Goal: Connect with others: Establish contact or relationships with other users

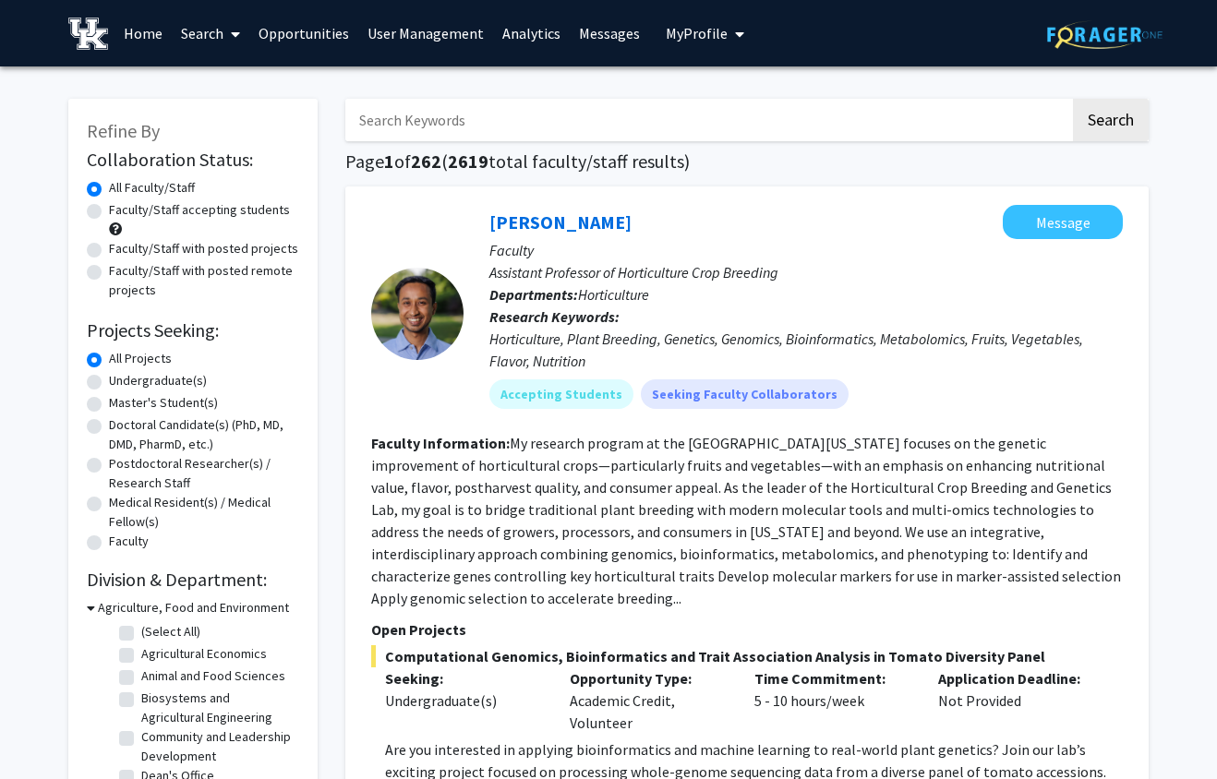
click at [89, 608] on icon at bounding box center [91, 607] width 8 height 19
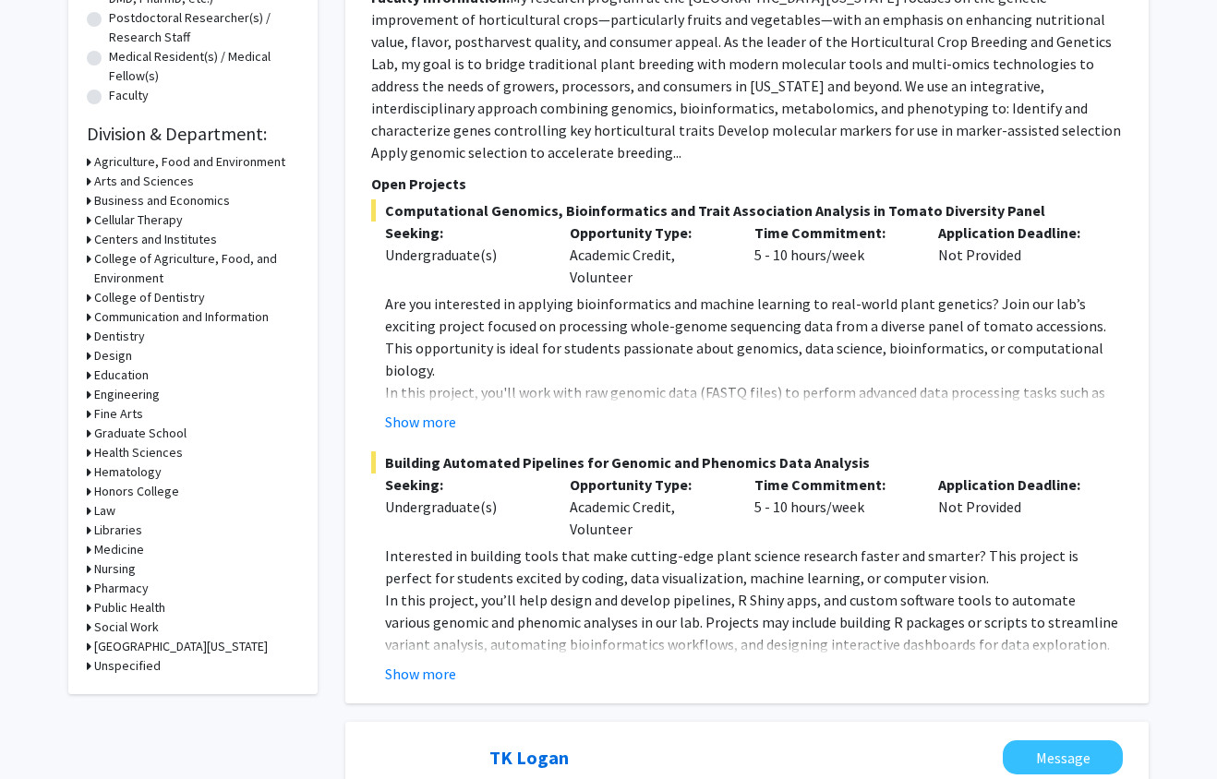
scroll to position [462, 0]
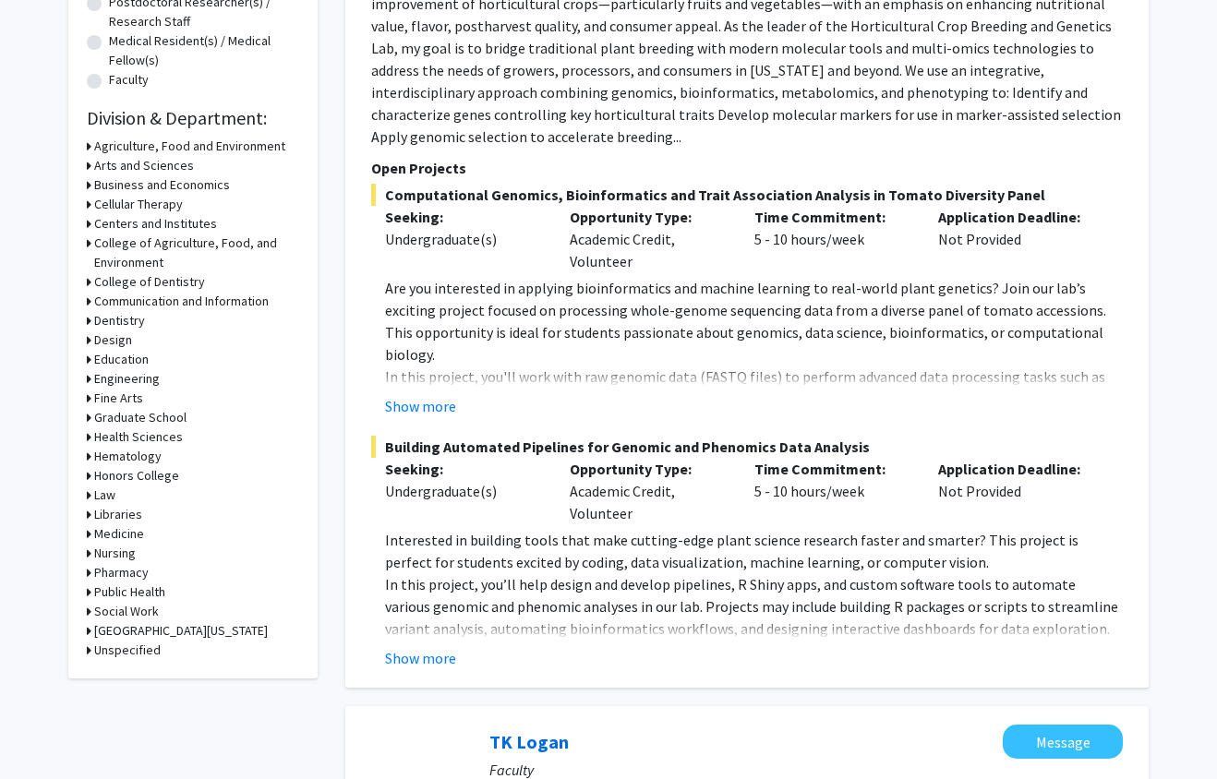
click at [88, 534] on icon at bounding box center [89, 534] width 5 height 19
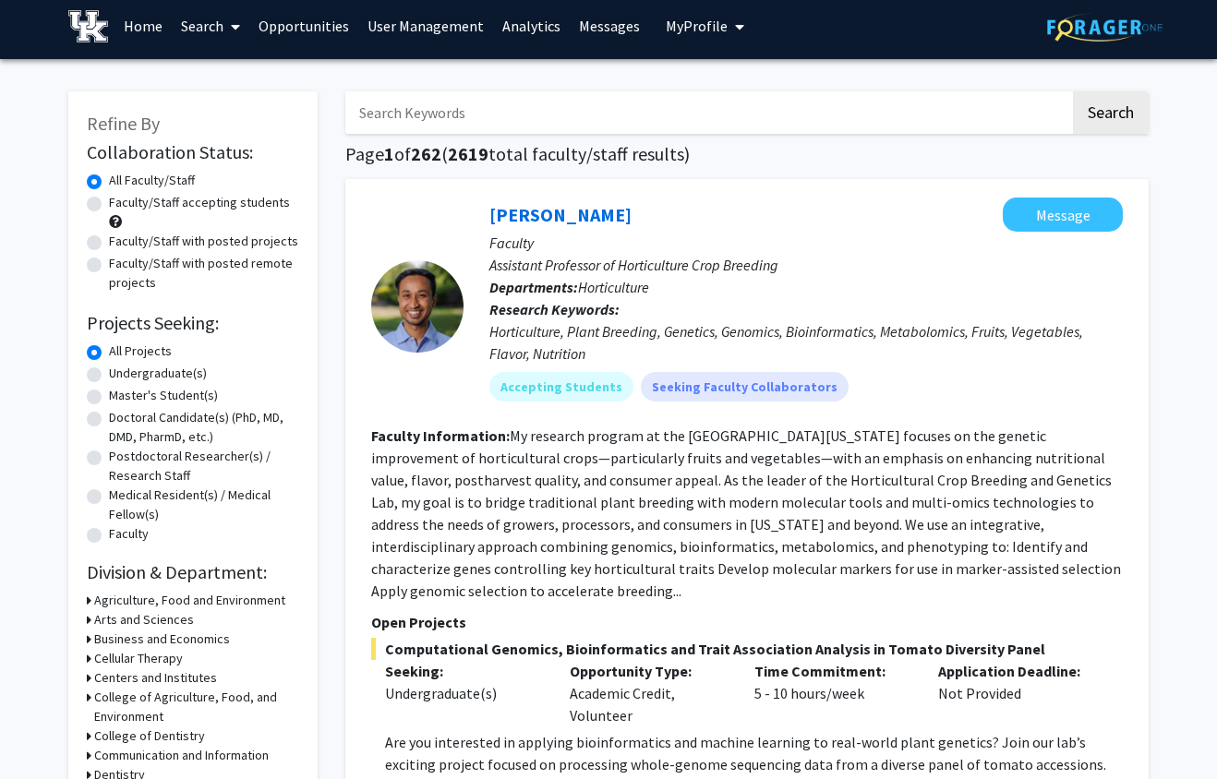
scroll to position [0, 0]
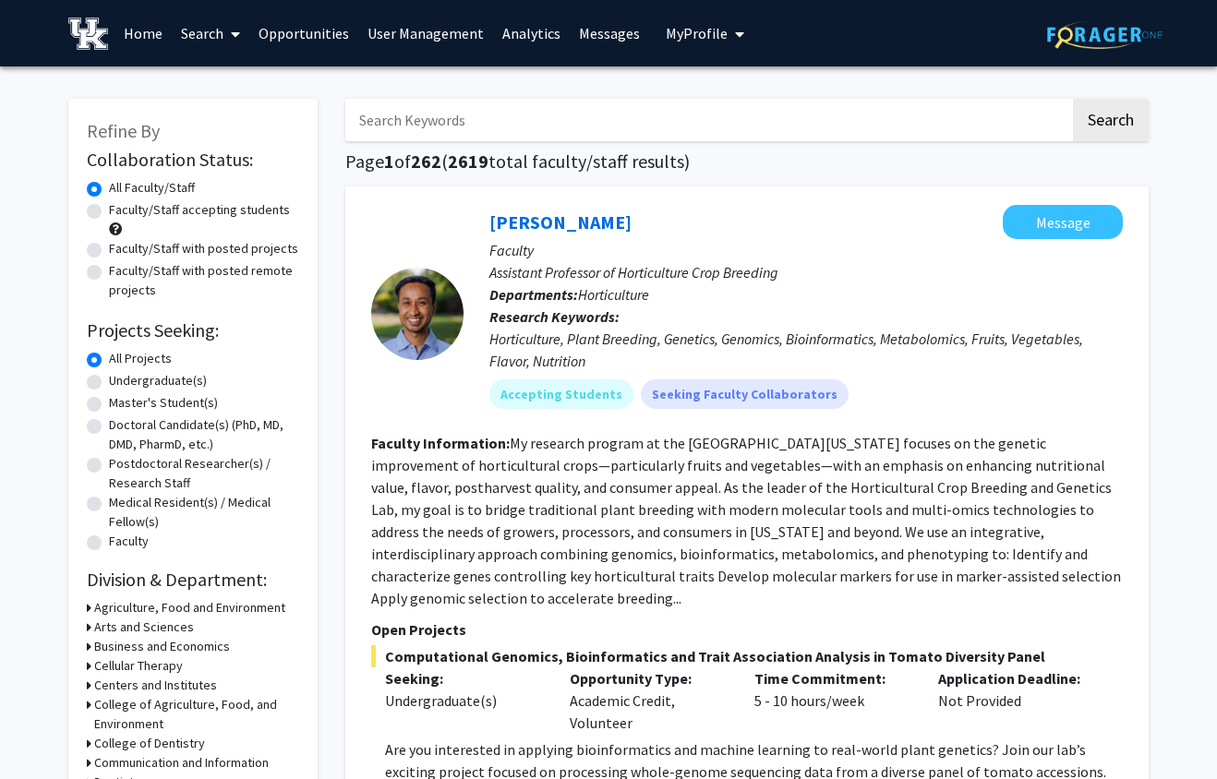
click at [109, 253] on label "Faculty/Staff with posted projects" at bounding box center [203, 248] width 189 height 19
click at [109, 251] on input "Faculty/Staff with posted projects" at bounding box center [115, 245] width 12 height 12
radio input "true"
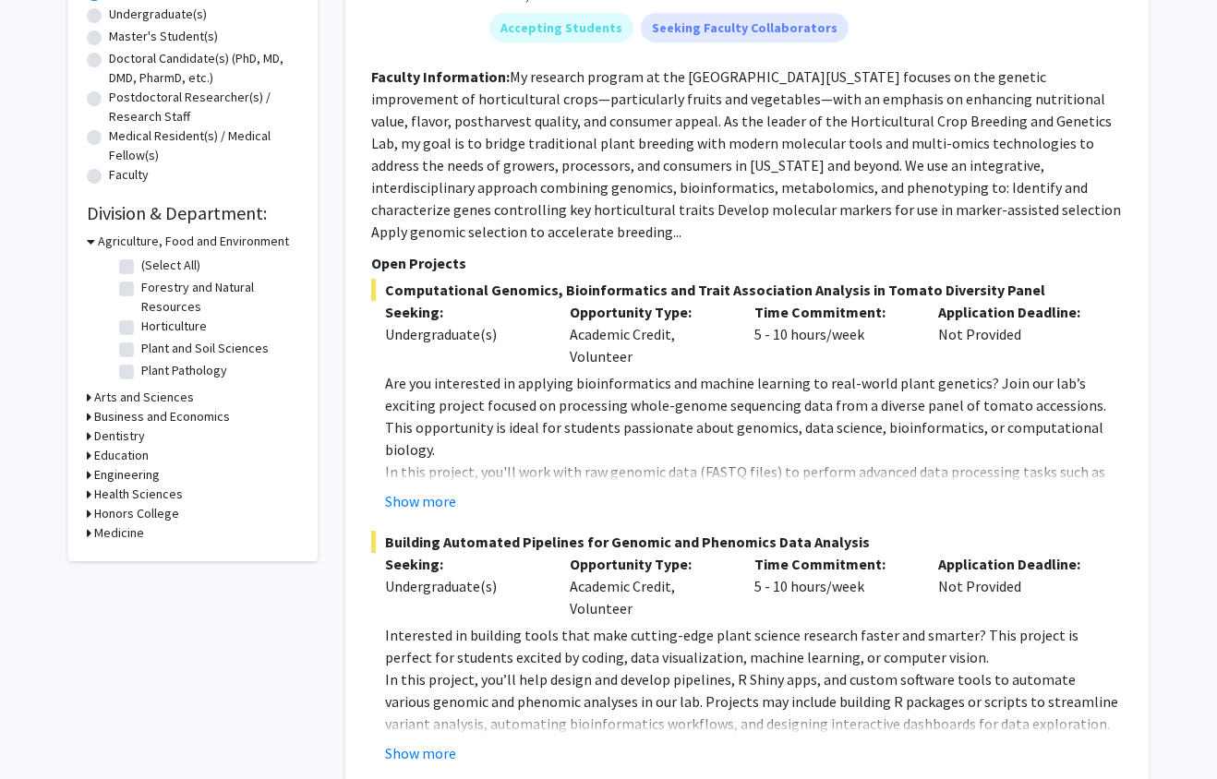
scroll to position [369, 0]
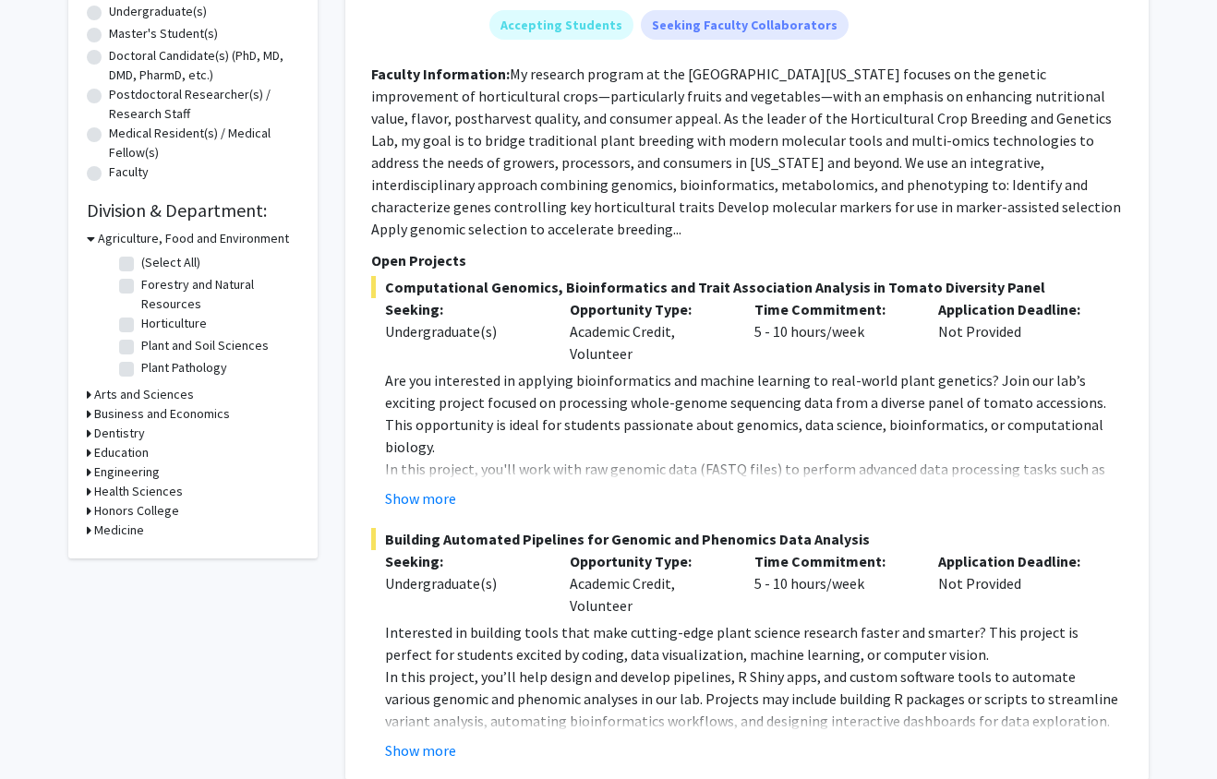
click at [87, 531] on icon at bounding box center [89, 530] width 5 height 19
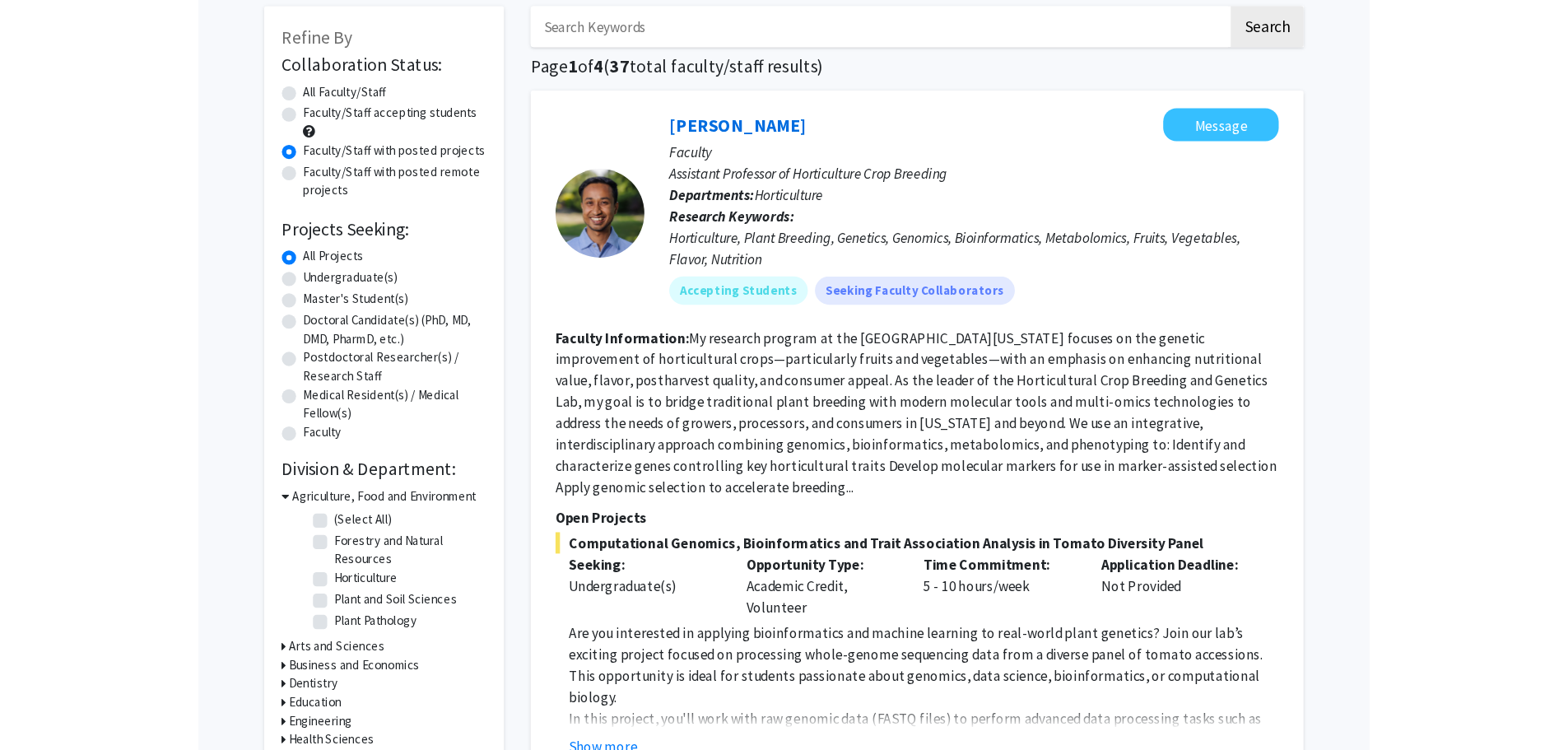
scroll to position [0, 0]
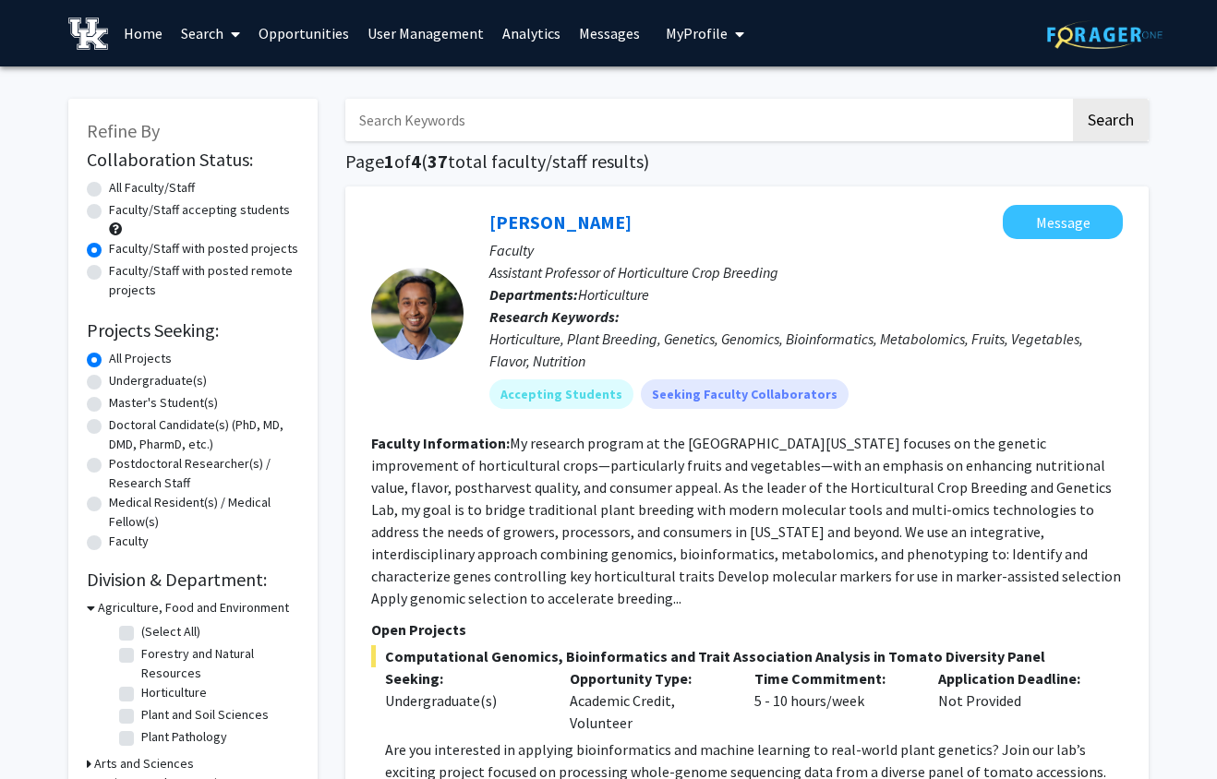
click at [404, 32] on link "User Management" at bounding box center [425, 33] width 135 height 65
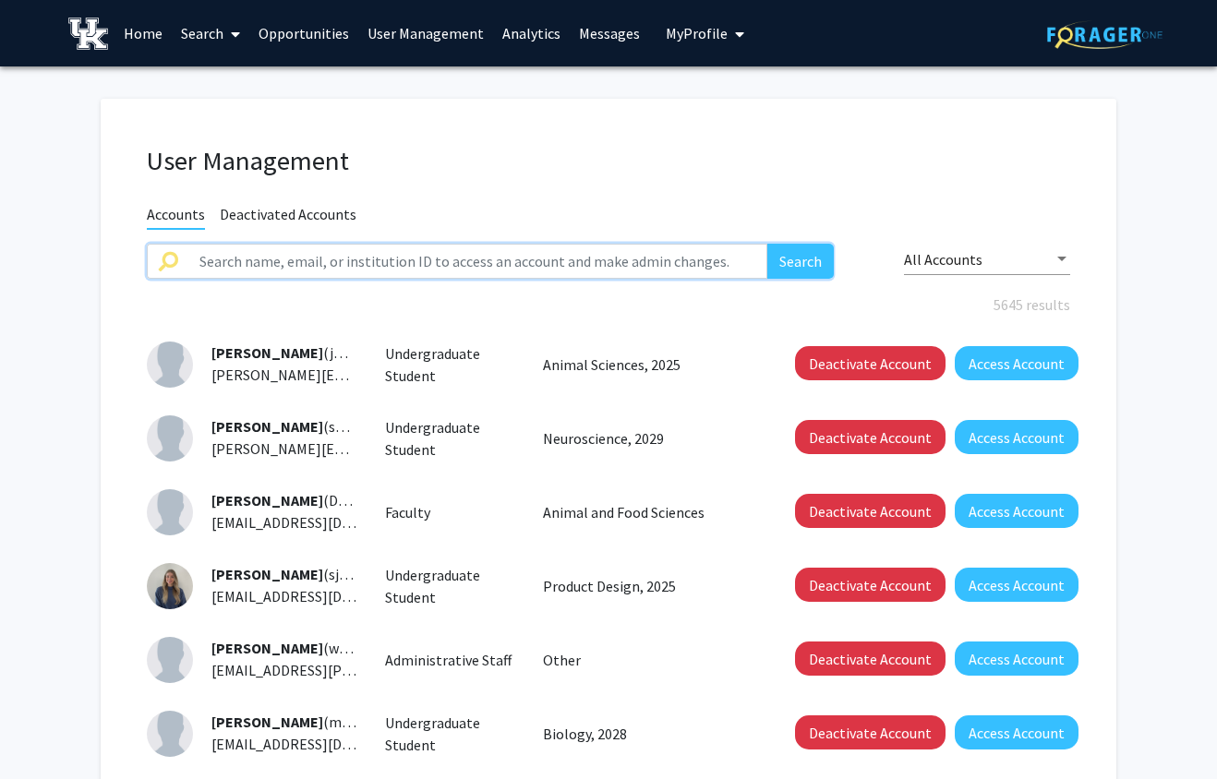
click at [411, 258] on input "text" at bounding box center [477, 261] width 579 height 35
type input "[PERSON_NAME]"
click at [767, 244] on button "Search" at bounding box center [800, 261] width 66 height 35
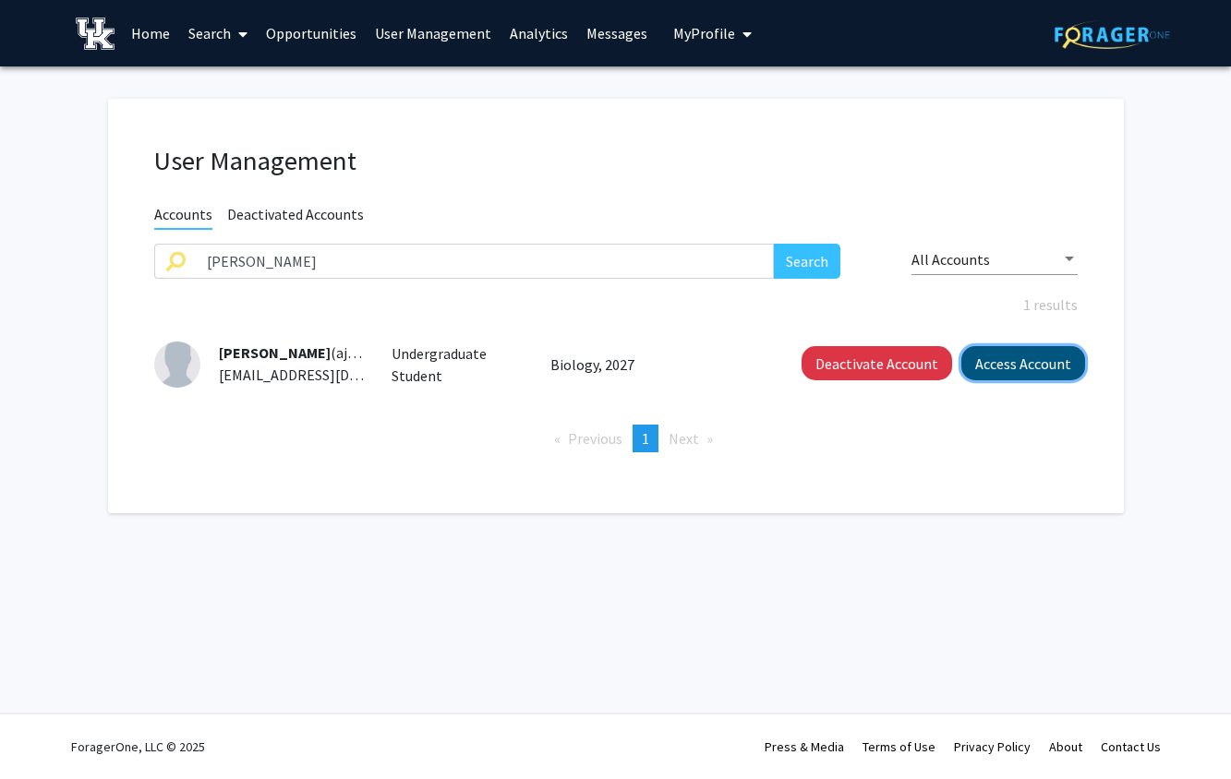
click at [1063, 365] on button "Access Account" at bounding box center [1023, 363] width 124 height 34
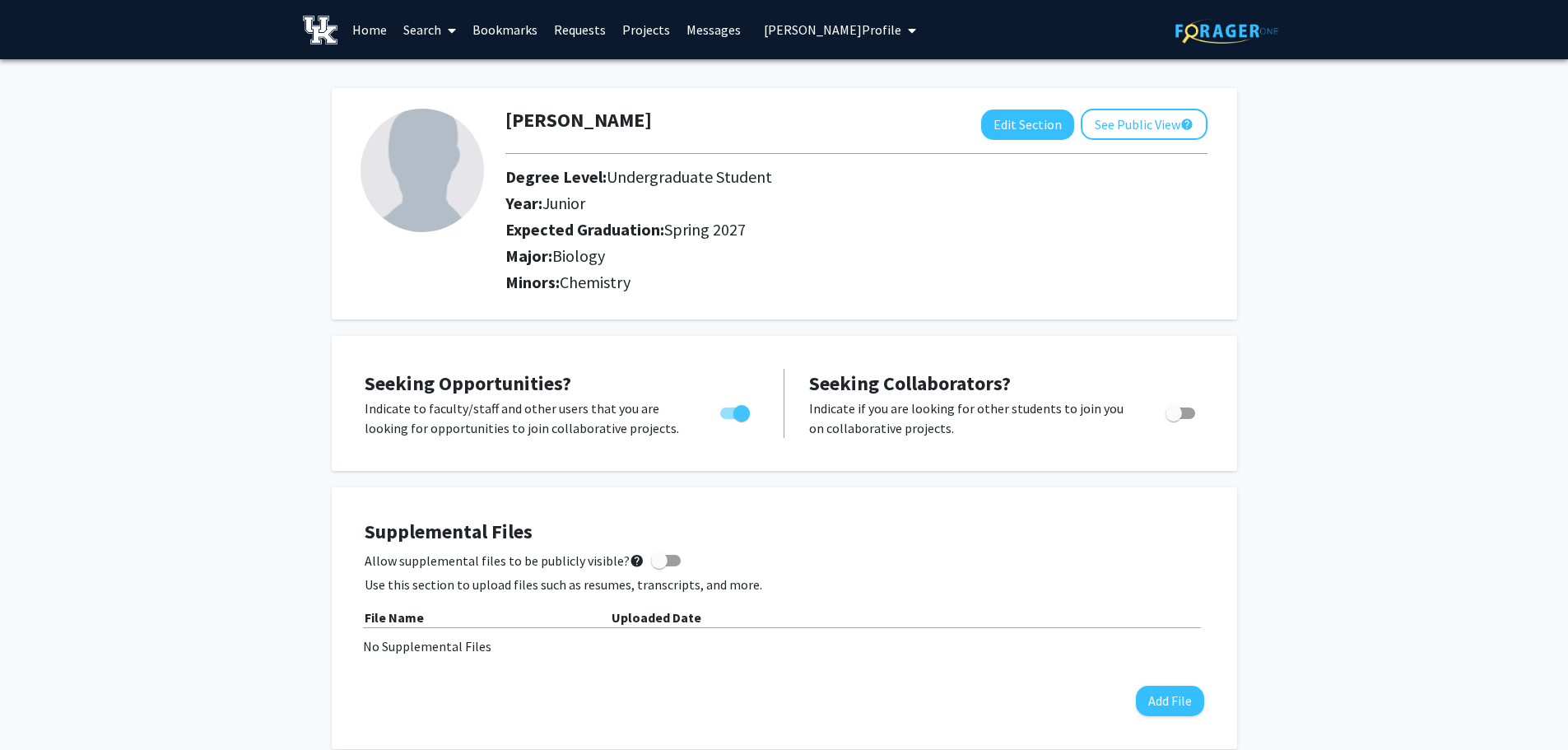
click at [901, 33] on span "My profile dropdown to access profile and logout" at bounding box center [908, 30] width 15 height 58
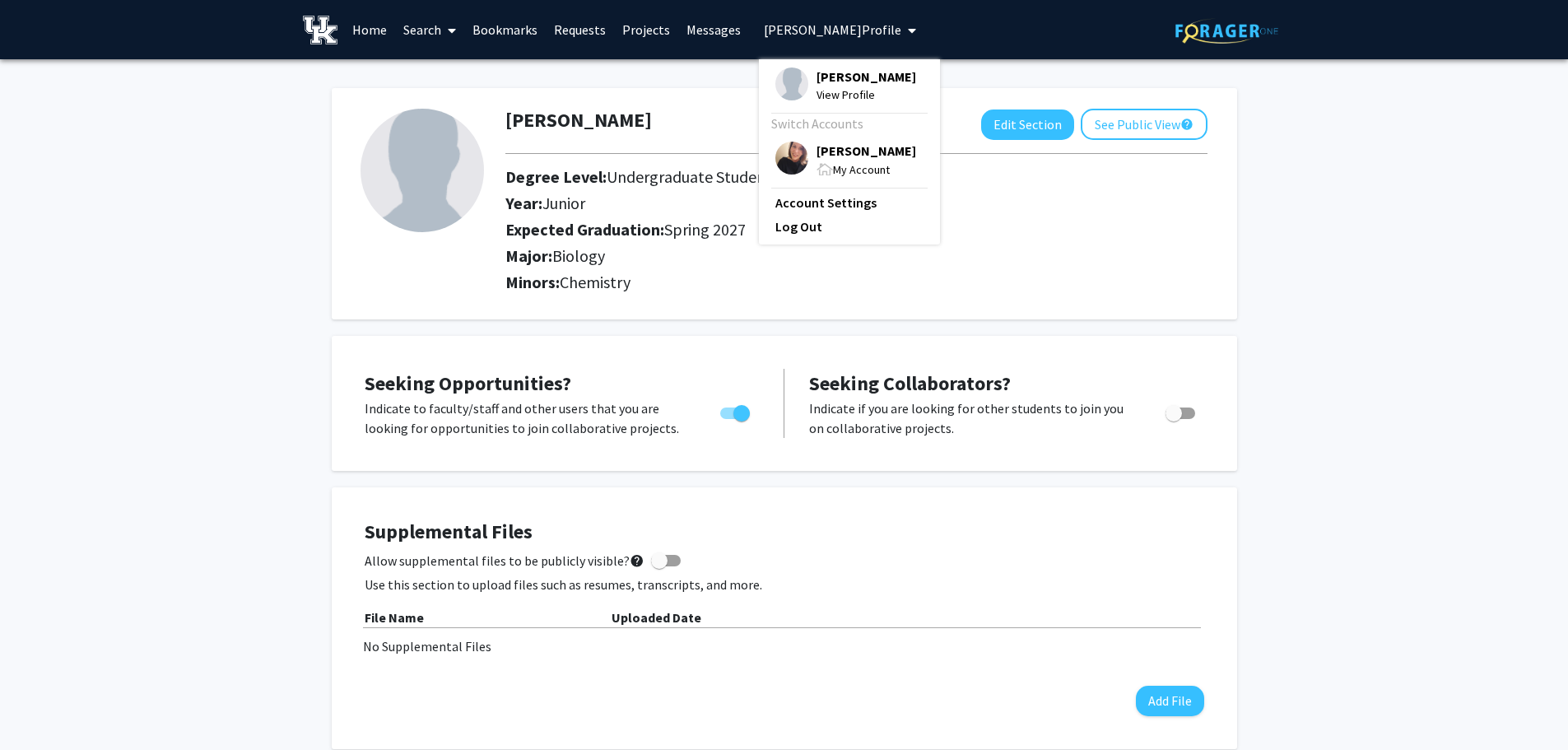
click at [821, 160] on span "[PERSON_NAME]" at bounding box center [866, 151] width 100 height 18
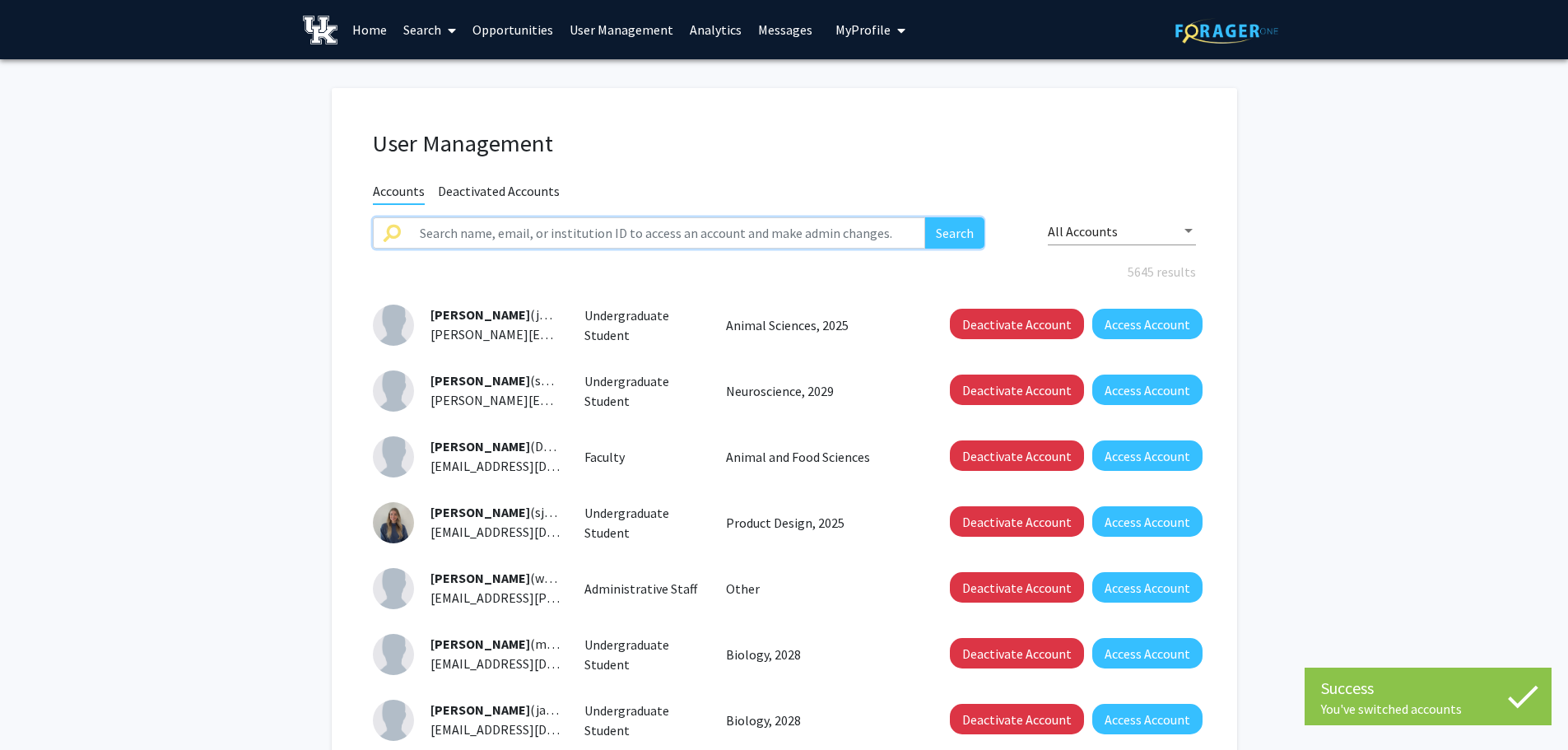
click at [685, 236] on input "text" at bounding box center [668, 233] width 516 height 31
type input "[PERSON_NAME]"
click at [925, 218] on button "Search" at bounding box center [955, 233] width 59 height 31
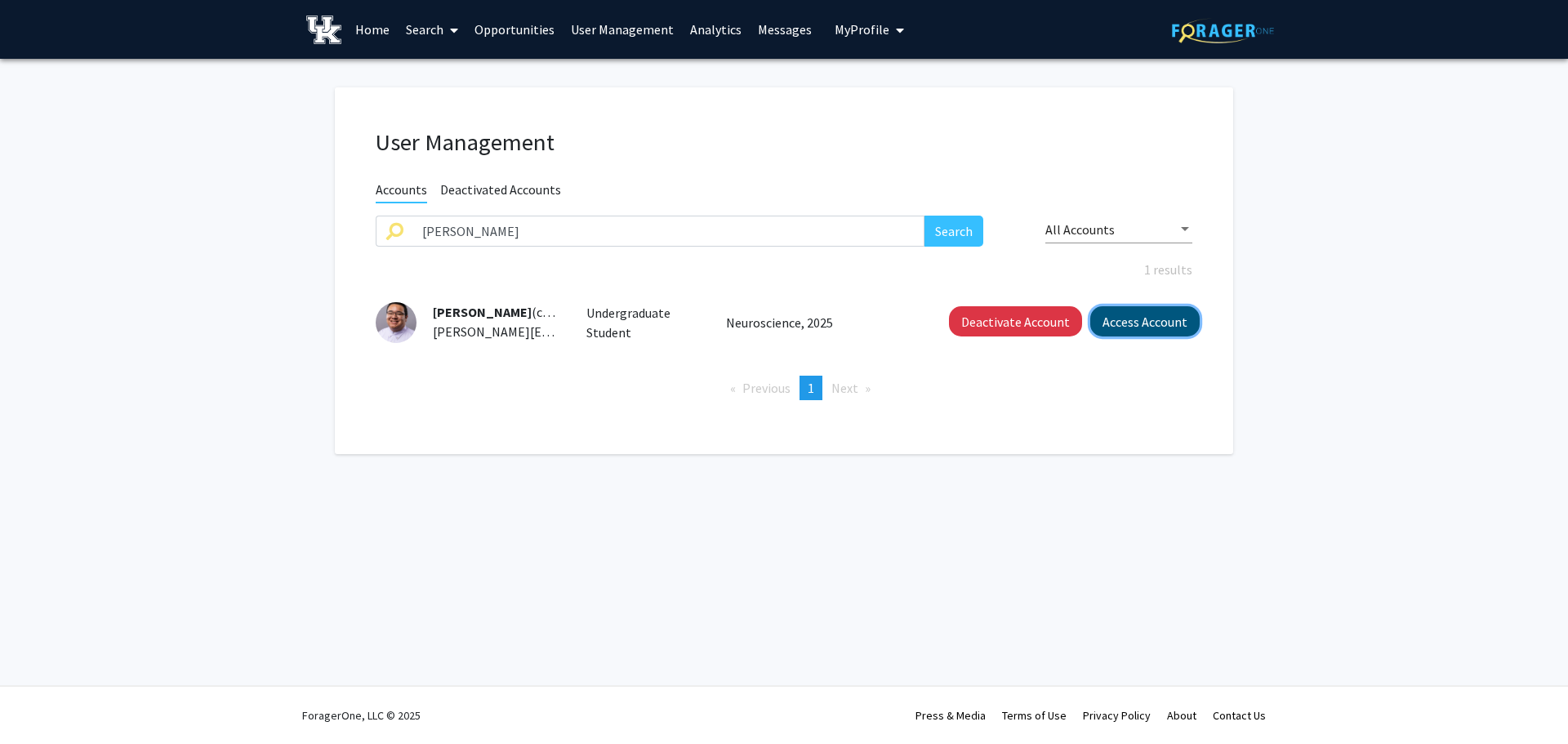
click at [1088, 324] on button "Access Account" at bounding box center [1145, 321] width 110 height 30
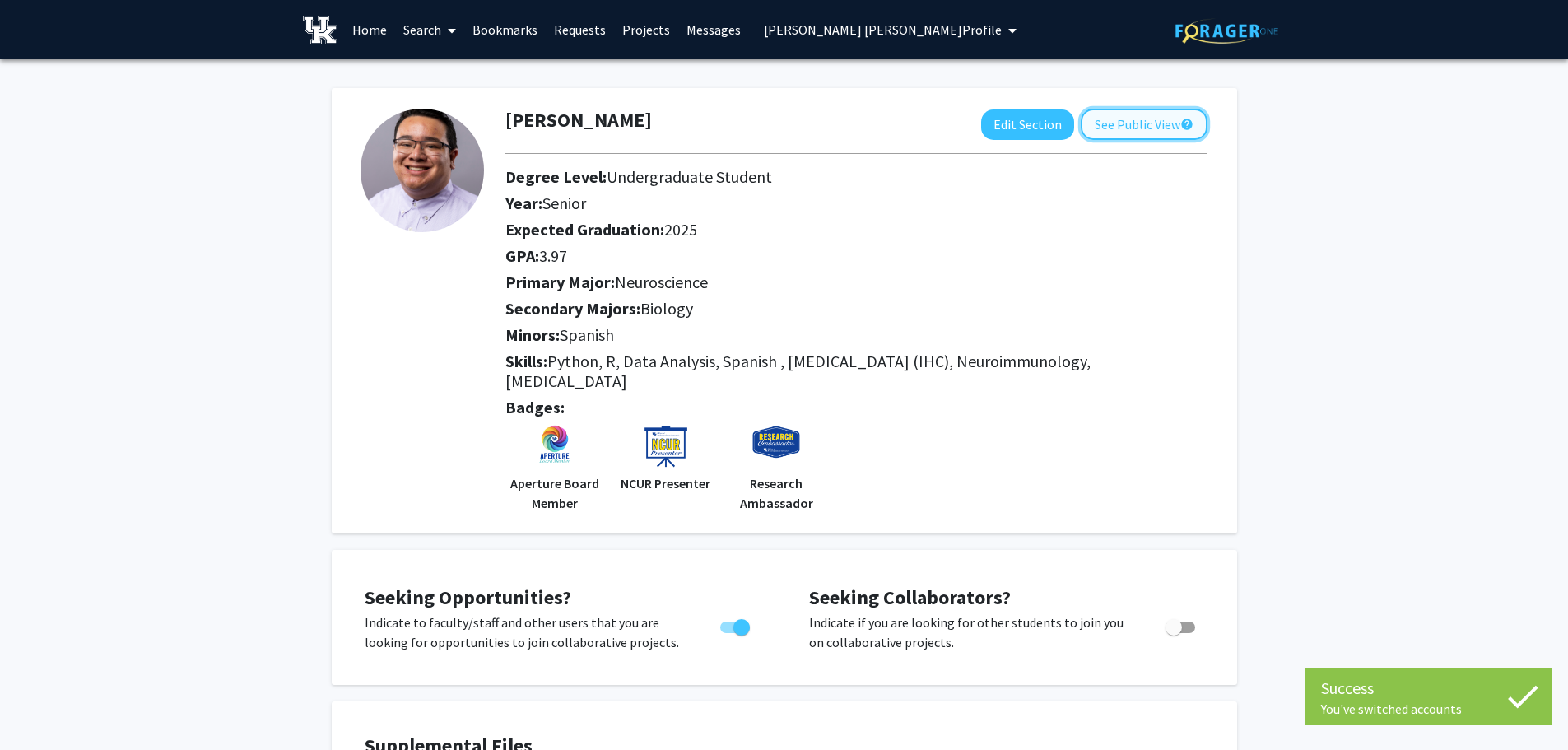
click at [1096, 120] on button "See Public View help" at bounding box center [1145, 124] width 127 height 31
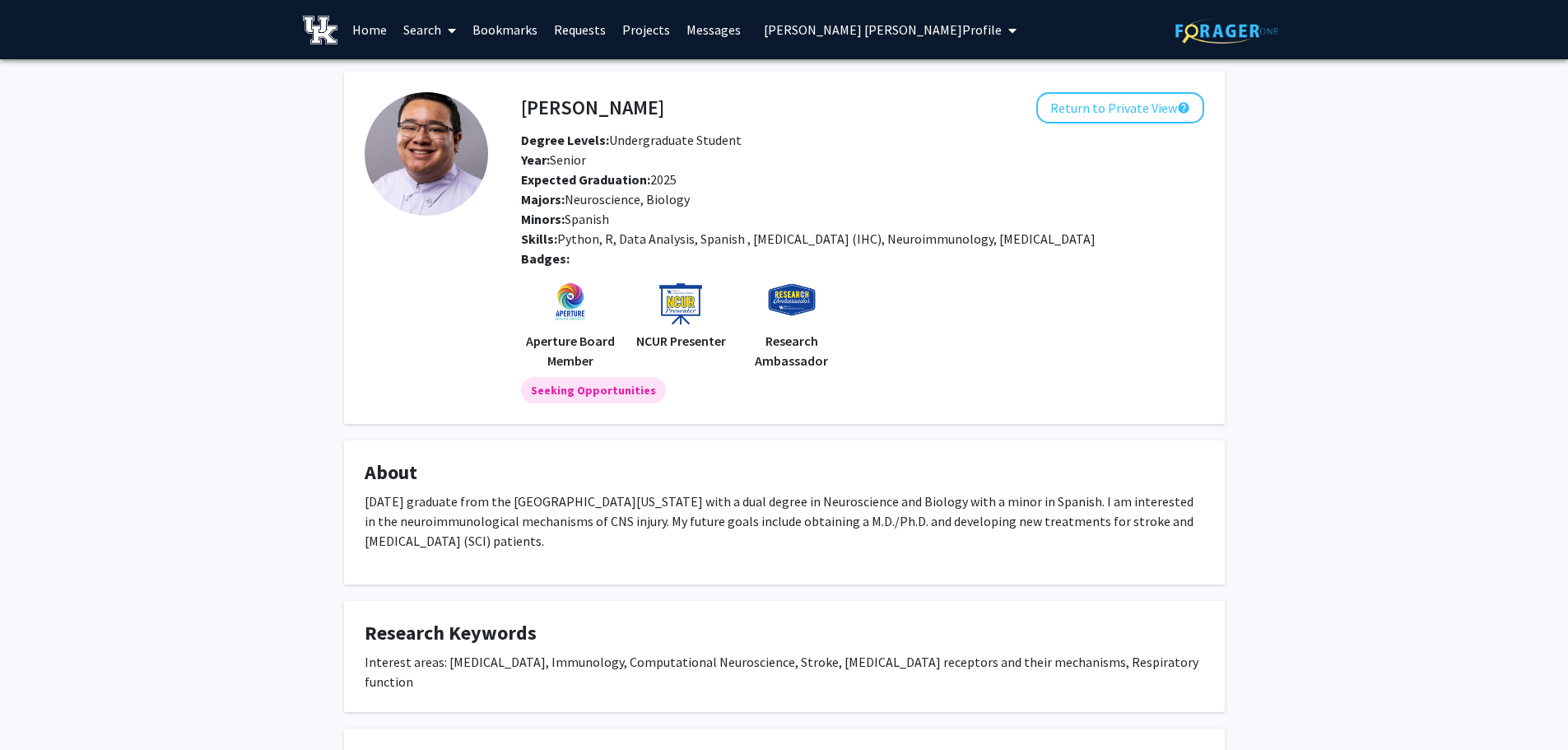
click at [455, 29] on icon at bounding box center [451, 30] width 8 height 13
click at [447, 73] on span "Faculty/Staff" at bounding box center [456, 75] width 121 height 33
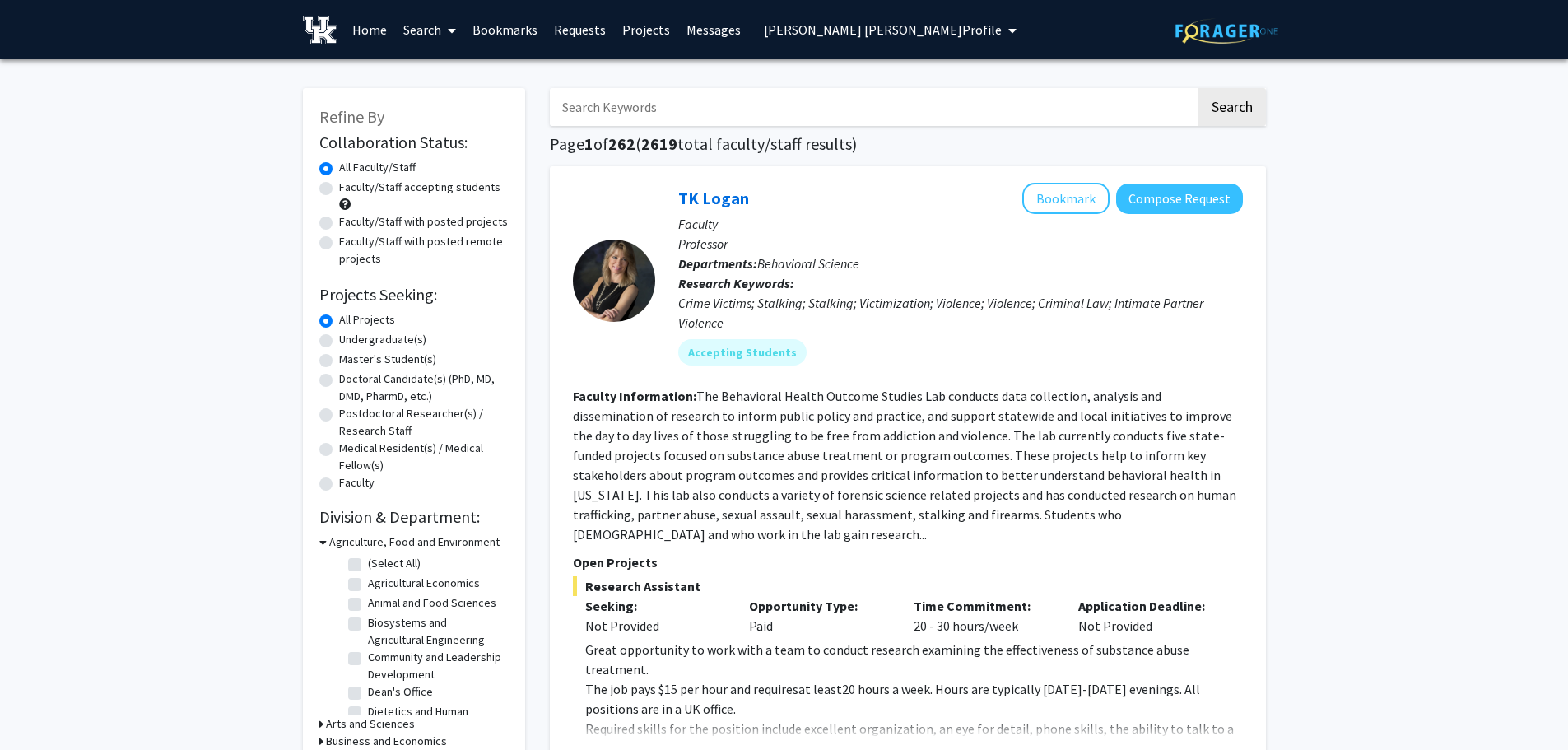
click at [339, 224] on label "Faculty/Staff with posted projects" at bounding box center [423, 221] width 168 height 17
click at [339, 224] on input "Faculty/Staff with posted projects" at bounding box center [344, 218] width 11 height 11
radio input "true"
click at [322, 543] on icon at bounding box center [323, 541] width 7 height 17
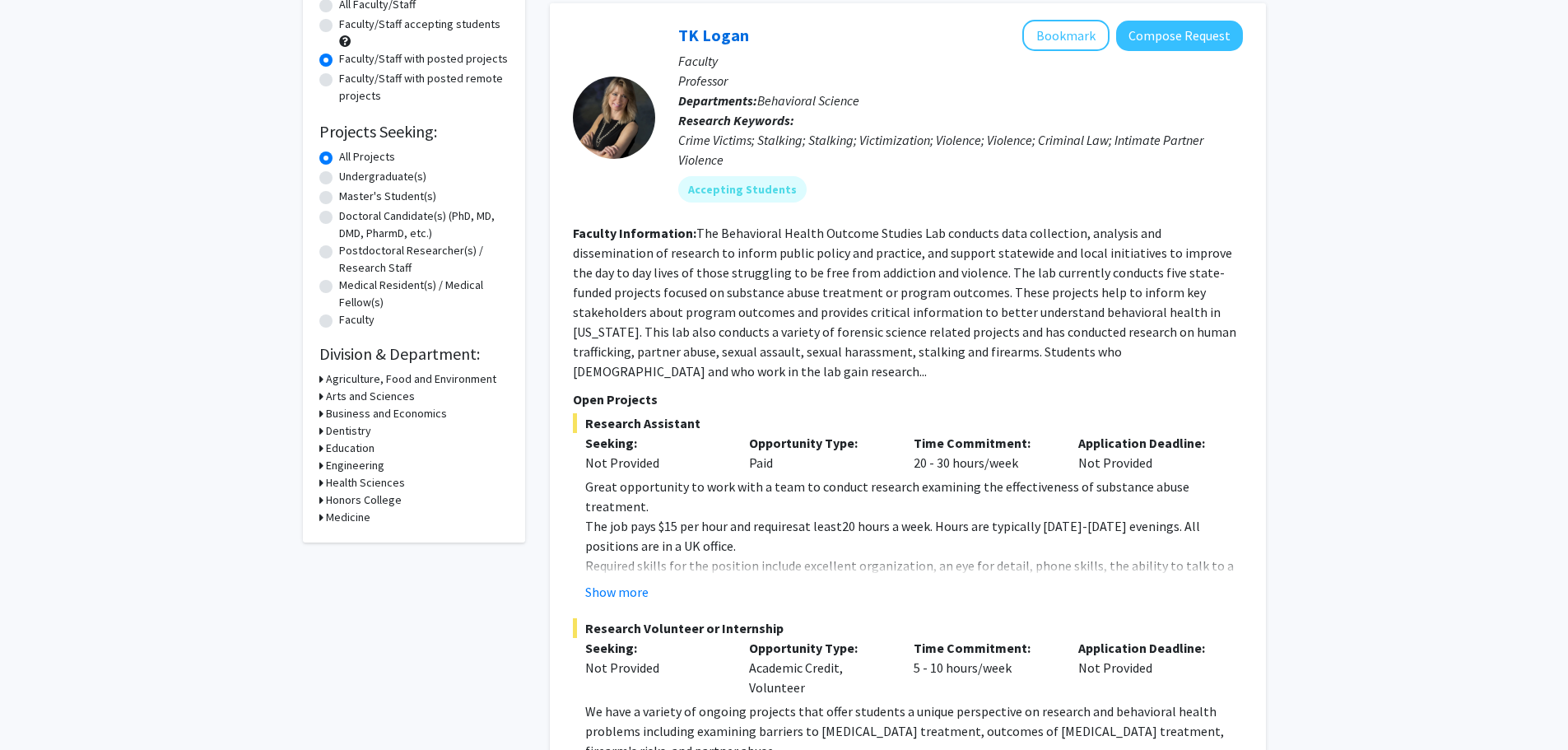
scroll to position [165, 0]
click at [320, 517] on icon at bounding box center [321, 515] width 4 height 17
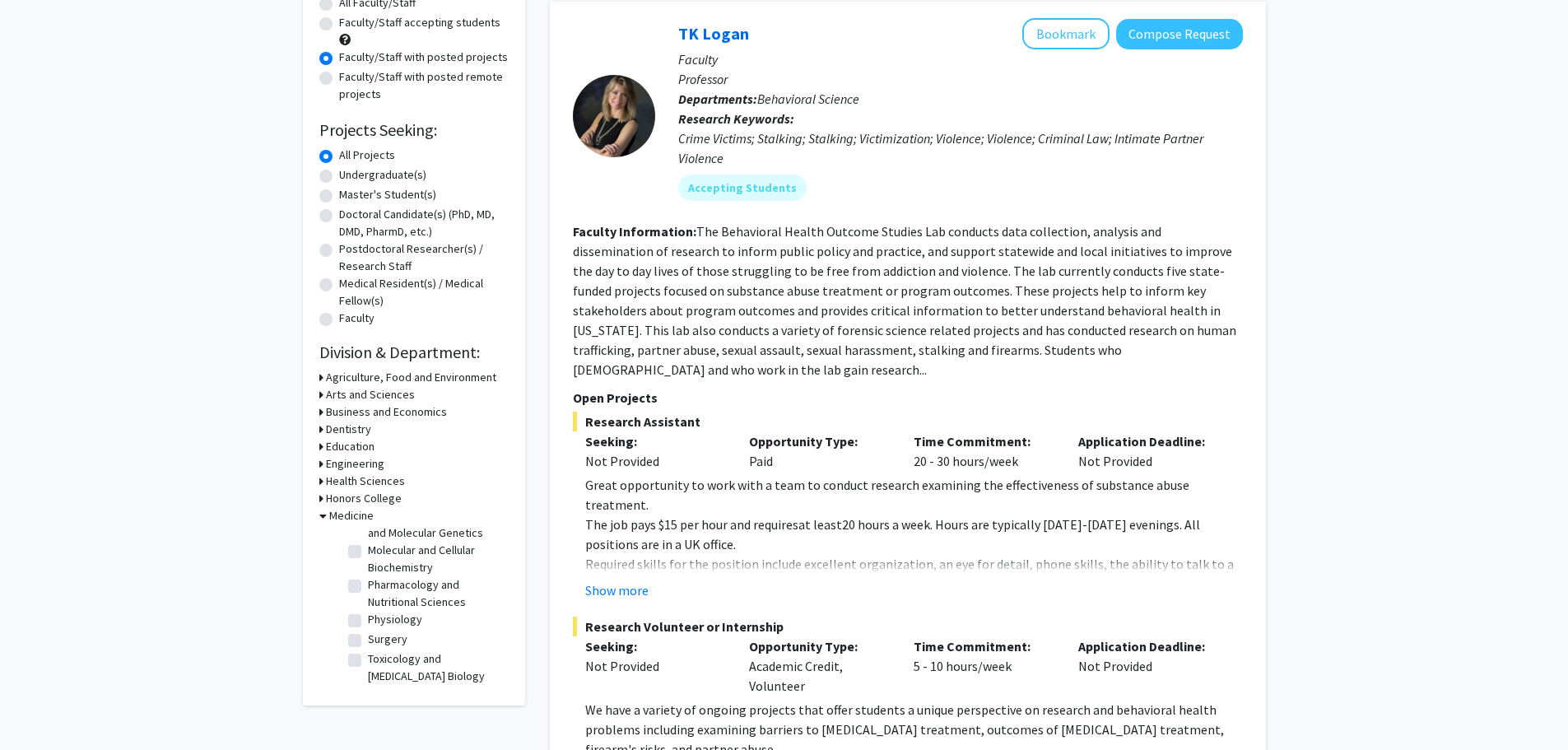
scroll to position [98, 0]
click at [368, 619] on label "Physiology" at bounding box center [395, 619] width 54 height 17
click at [368, 619] on input "Physiology" at bounding box center [374, 616] width 11 height 11
checkbox input "true"
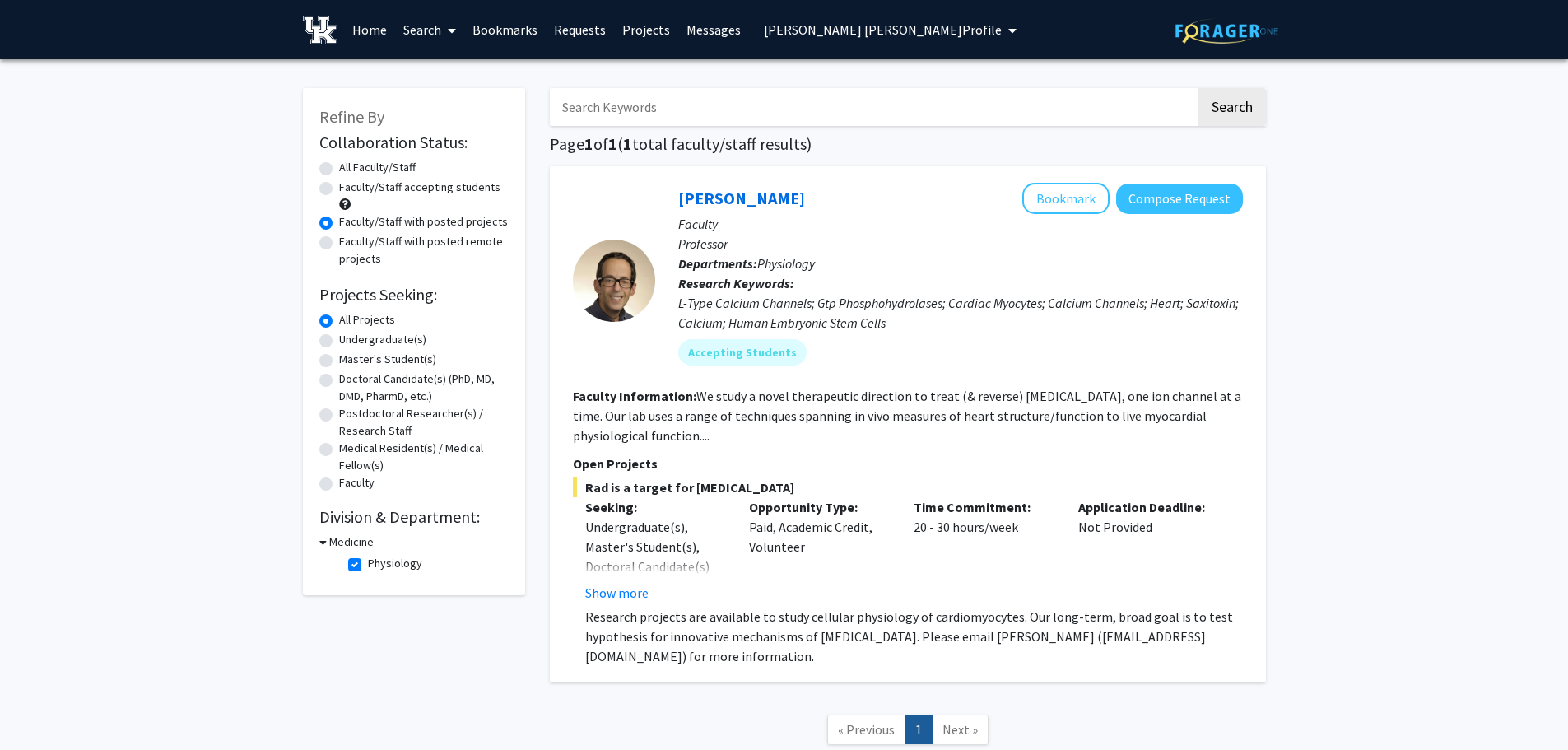
click at [368, 559] on label "Physiology" at bounding box center [395, 563] width 54 height 17
click at [368, 559] on input "Physiology" at bounding box center [374, 560] width 11 height 11
checkbox input "false"
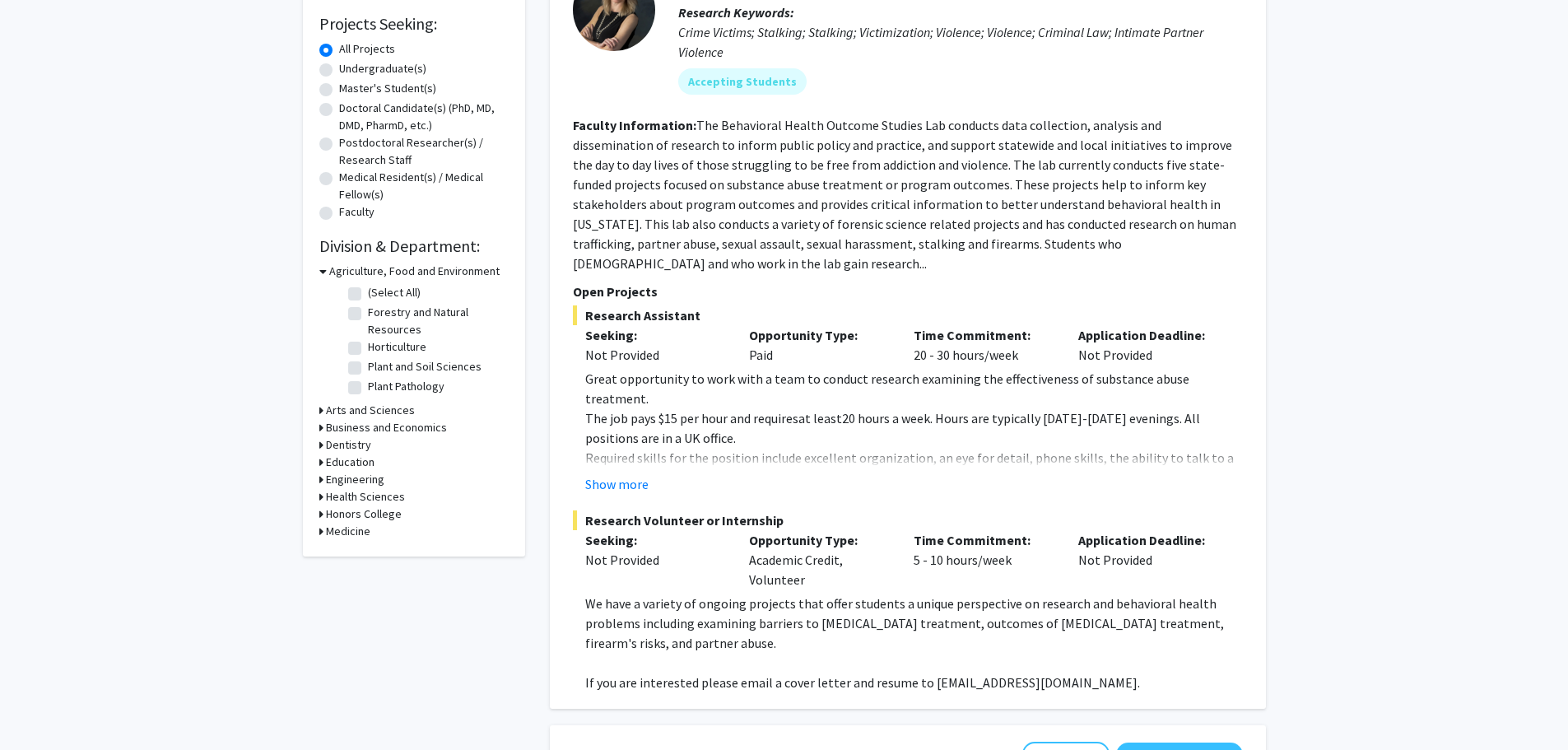
scroll to position [329, 0]
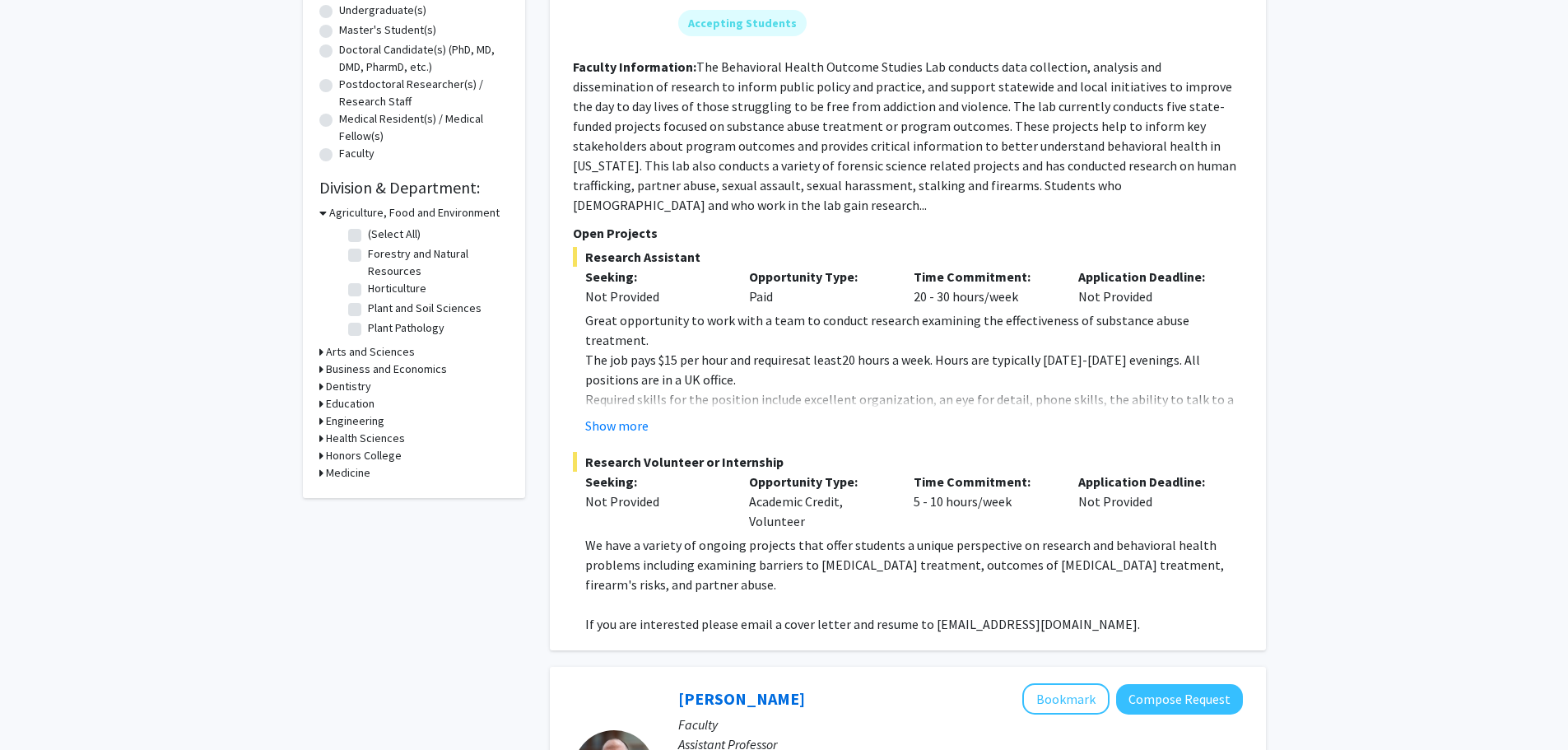
click at [320, 473] on icon at bounding box center [321, 473] width 4 height 17
click at [368, 497] on label "(Select All)" at bounding box center [394, 494] width 53 height 17
click at [368, 497] on input "(Select All)" at bounding box center [374, 491] width 11 height 11
checkbox input "true"
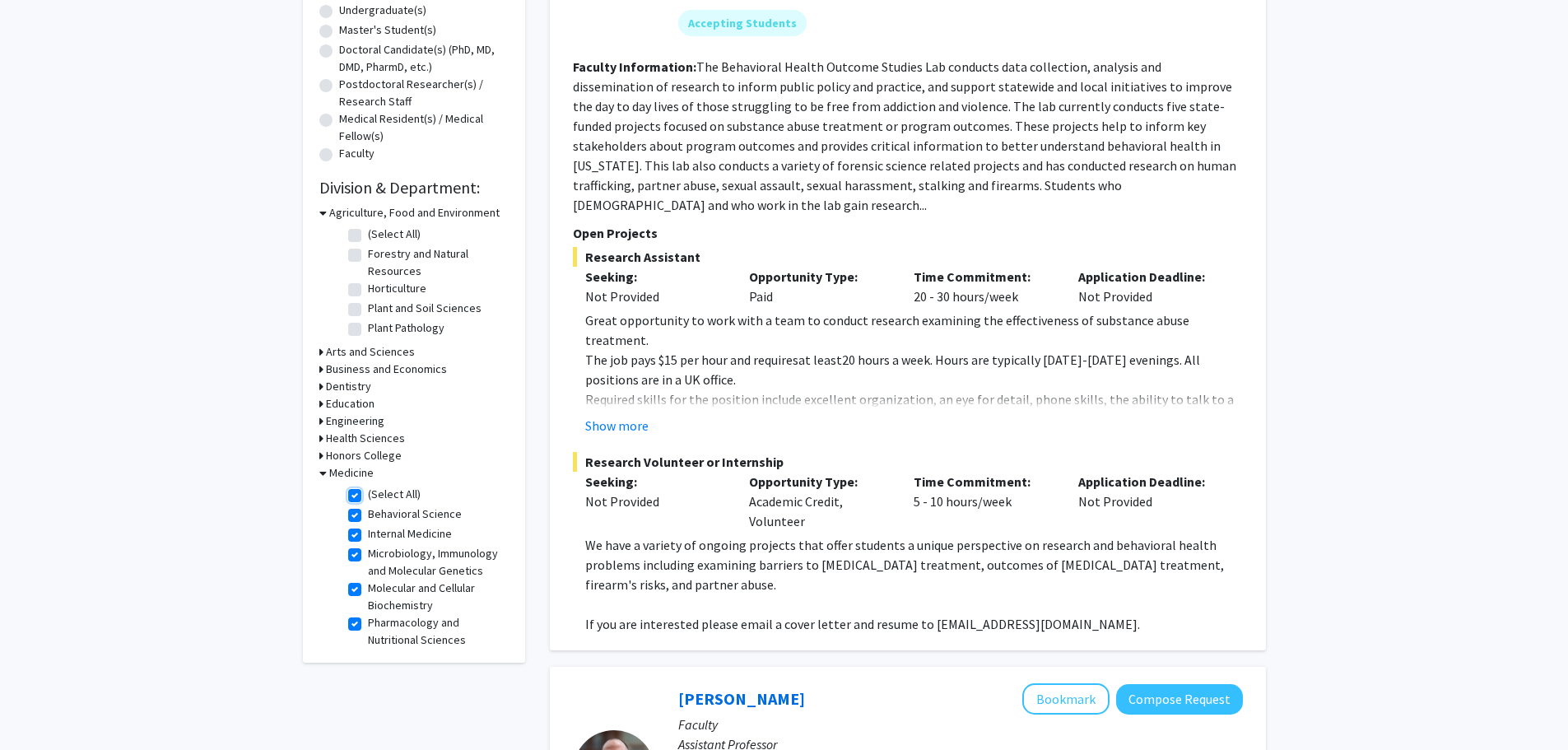
checkbox input "true"
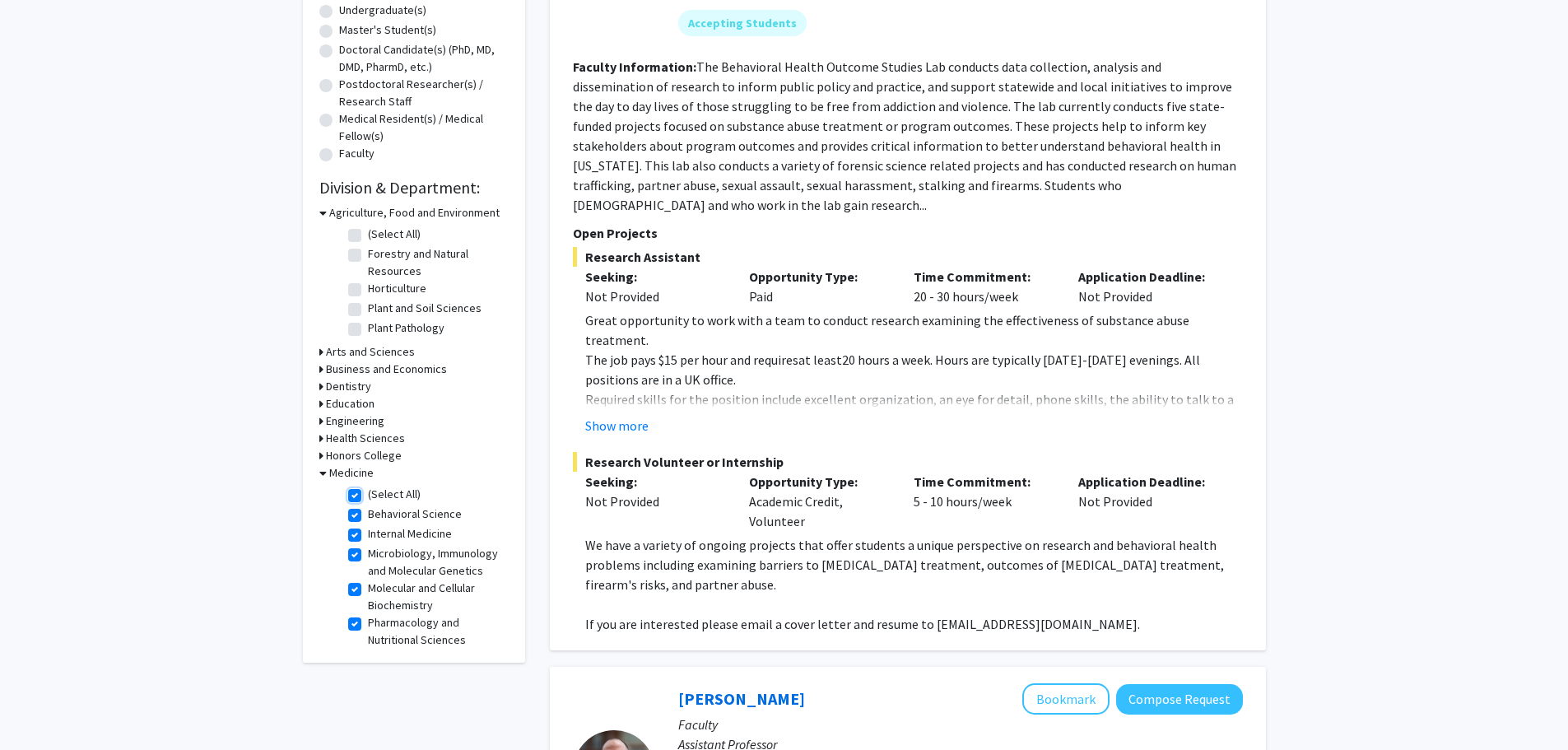
checkbox input "true"
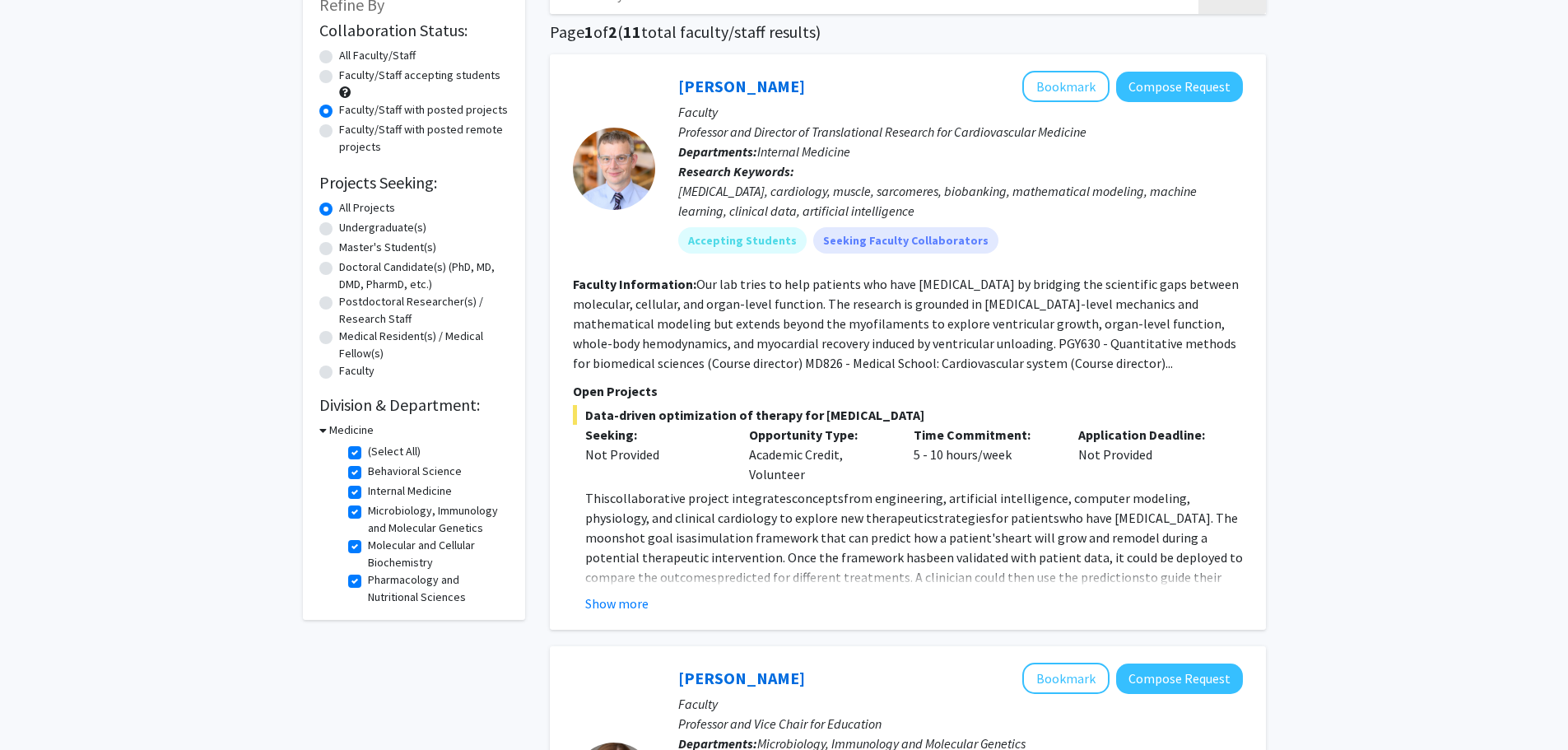
scroll to position [82, 0]
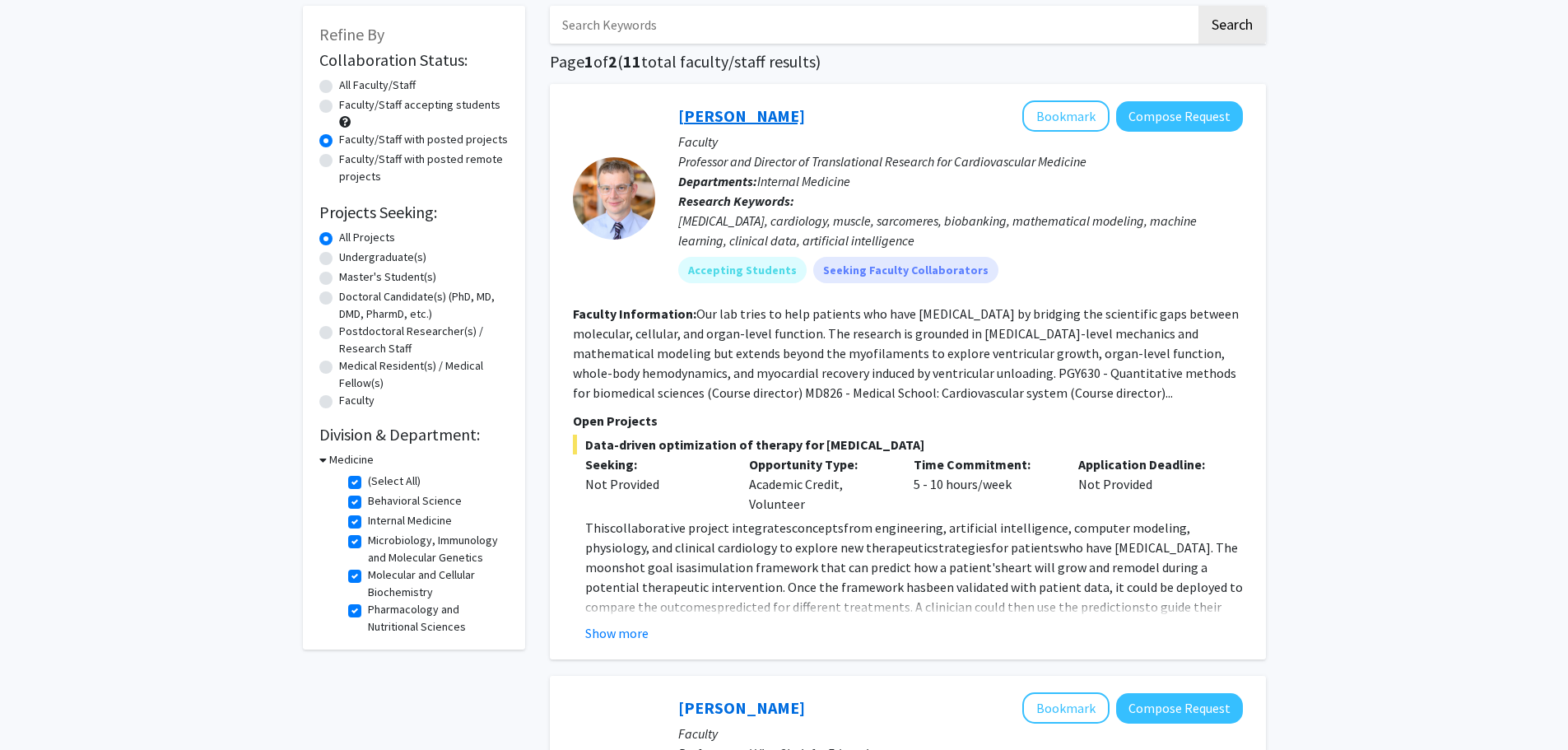
click at [761, 113] on link "[PERSON_NAME]" at bounding box center [742, 115] width 127 height 21
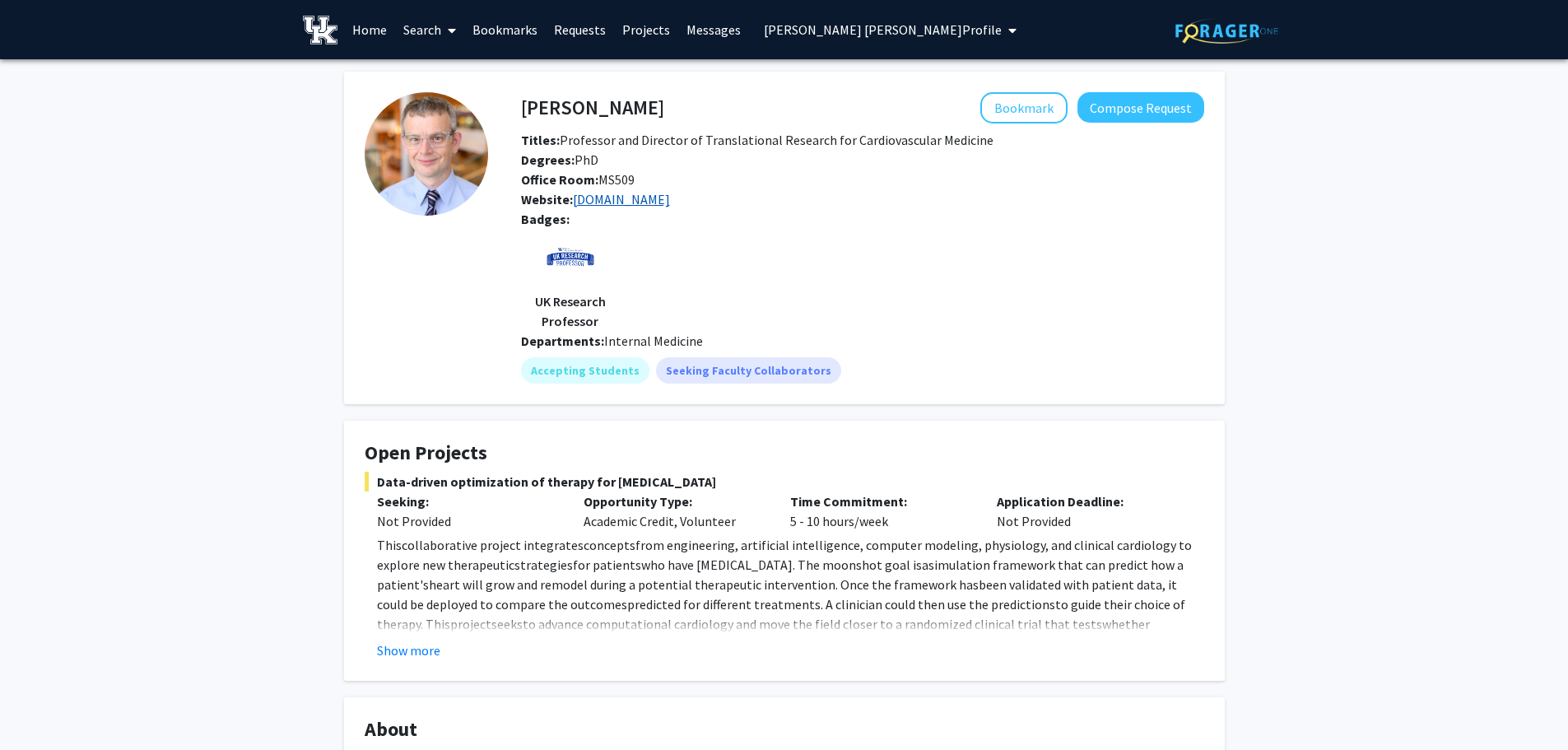
click at [653, 199] on link "[DOMAIN_NAME]" at bounding box center [621, 199] width 97 height 16
click at [1096, 108] on button "Compose Request" at bounding box center [1141, 107] width 127 height 30
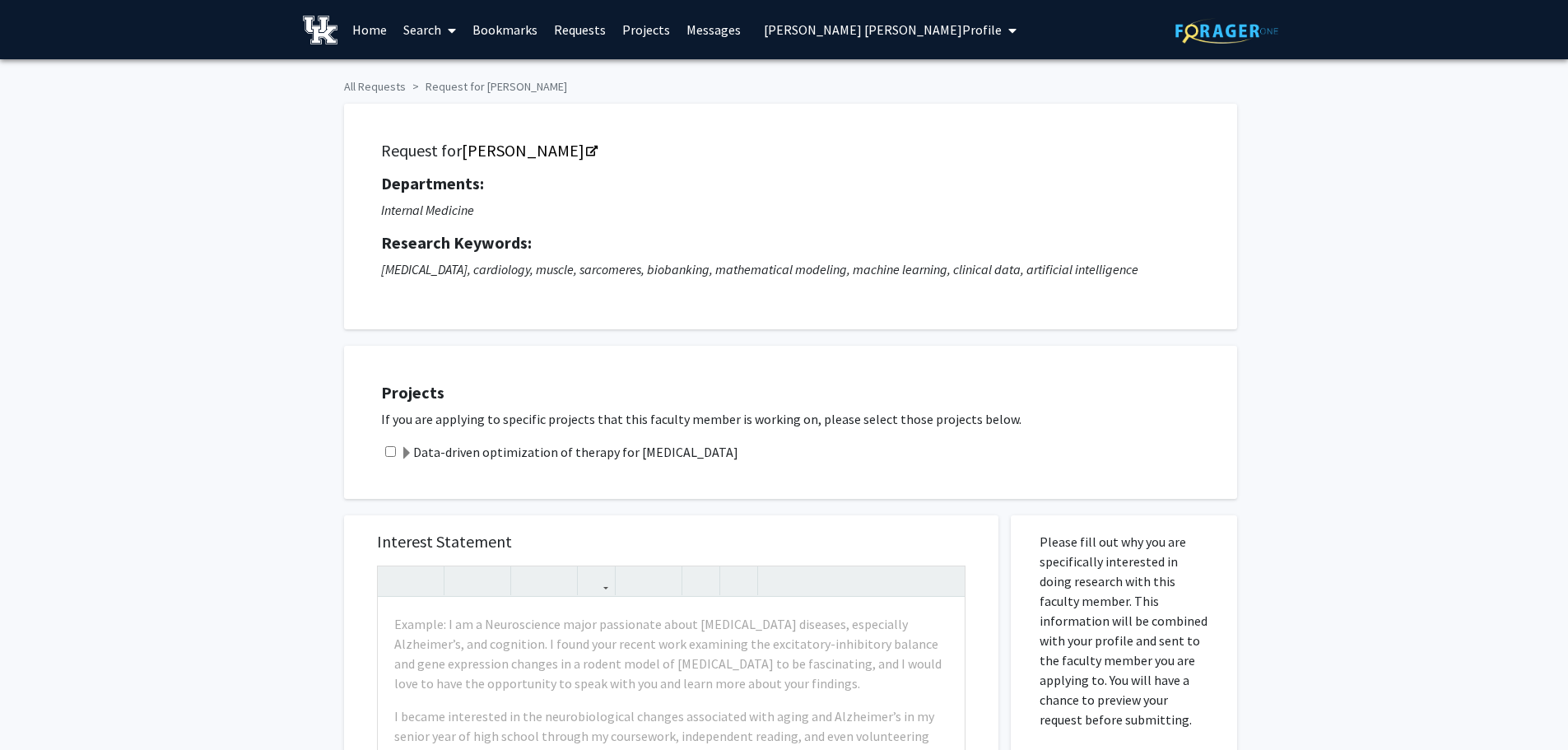
click at [385, 451] on input "checkbox" at bounding box center [390, 452] width 11 height 11
checkbox input "true"
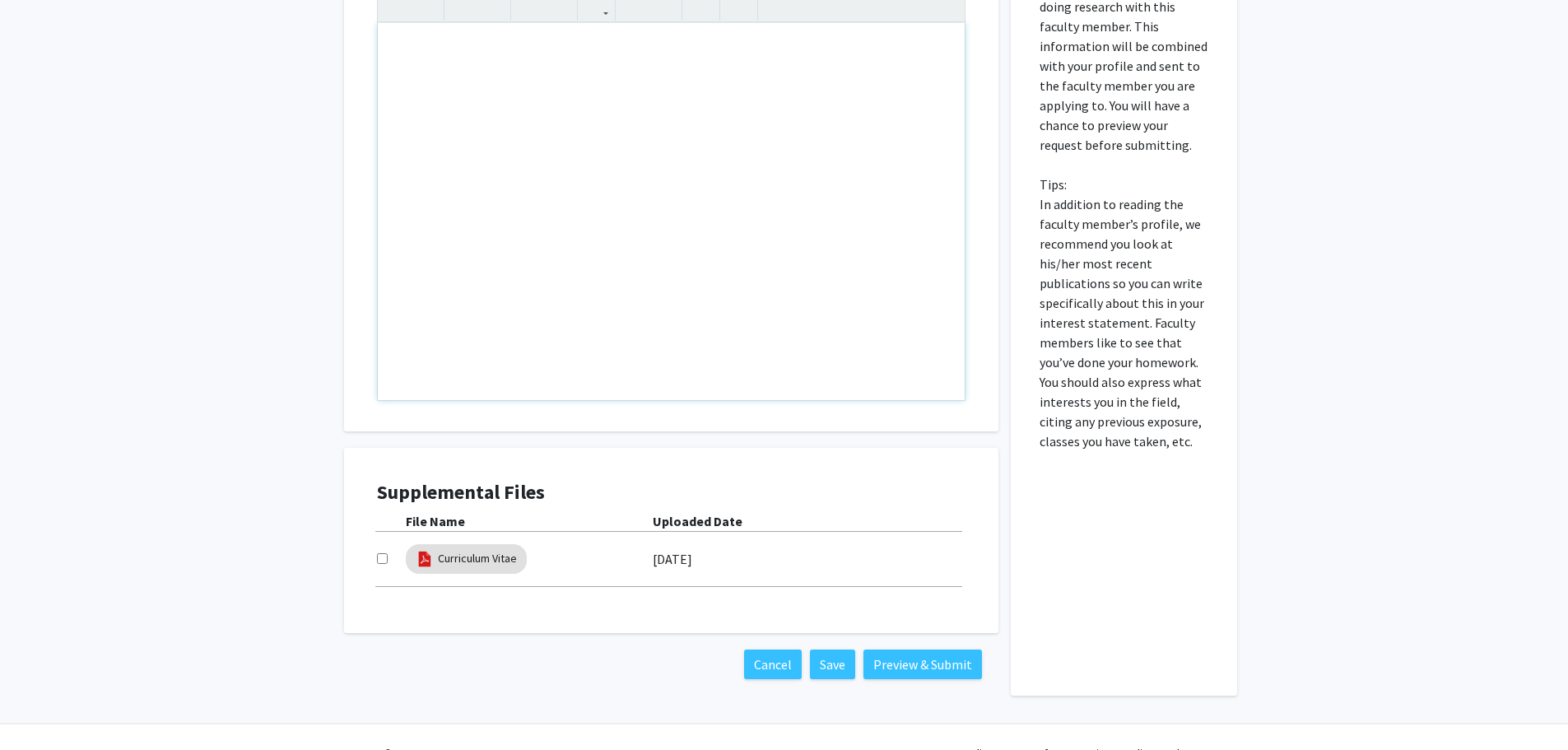
scroll to position [607, 0]
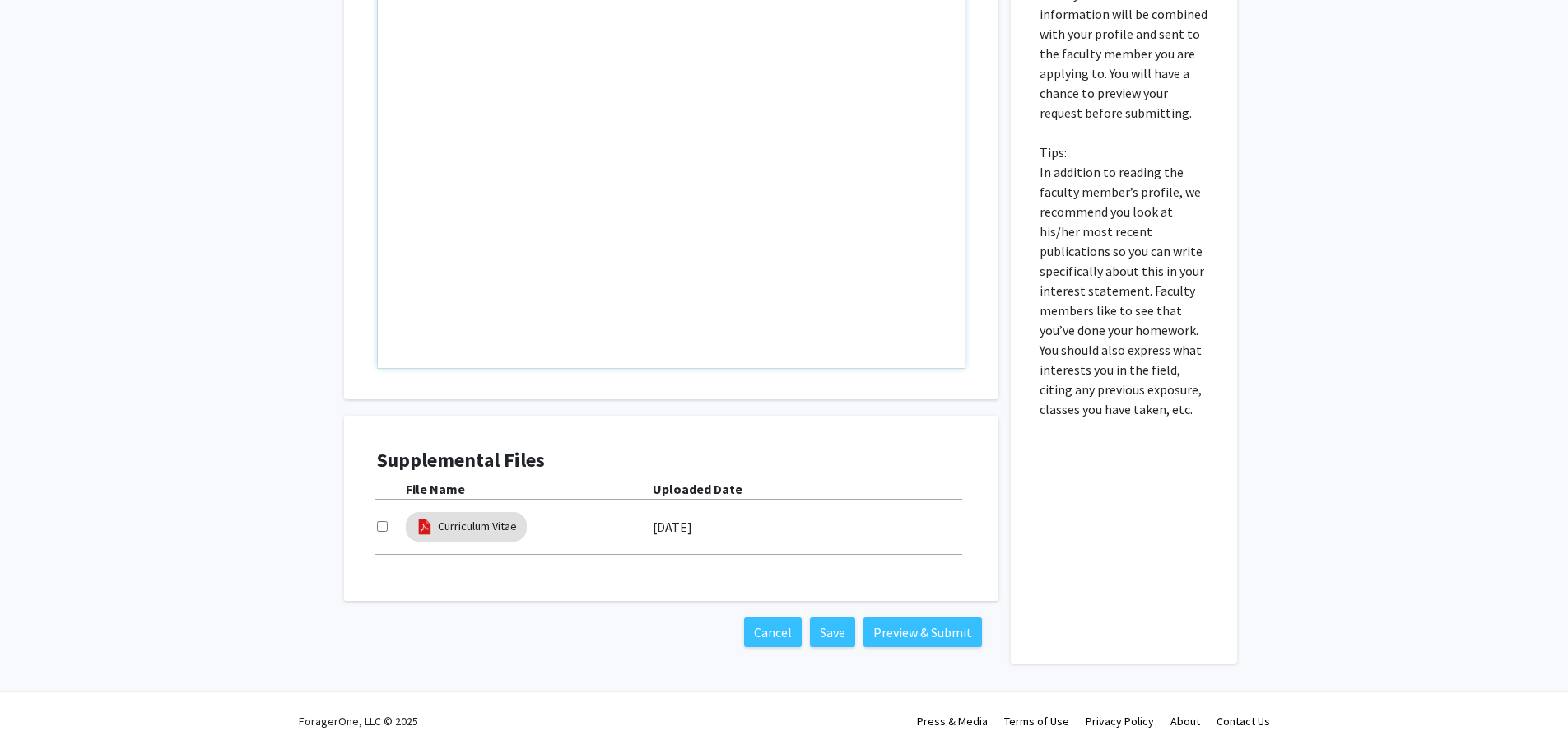
click at [446, 43] on div "Note to users with screen readers: Please press Alt+0 or Option+0 to deactivate…" at bounding box center [671, 179] width 587 height 377
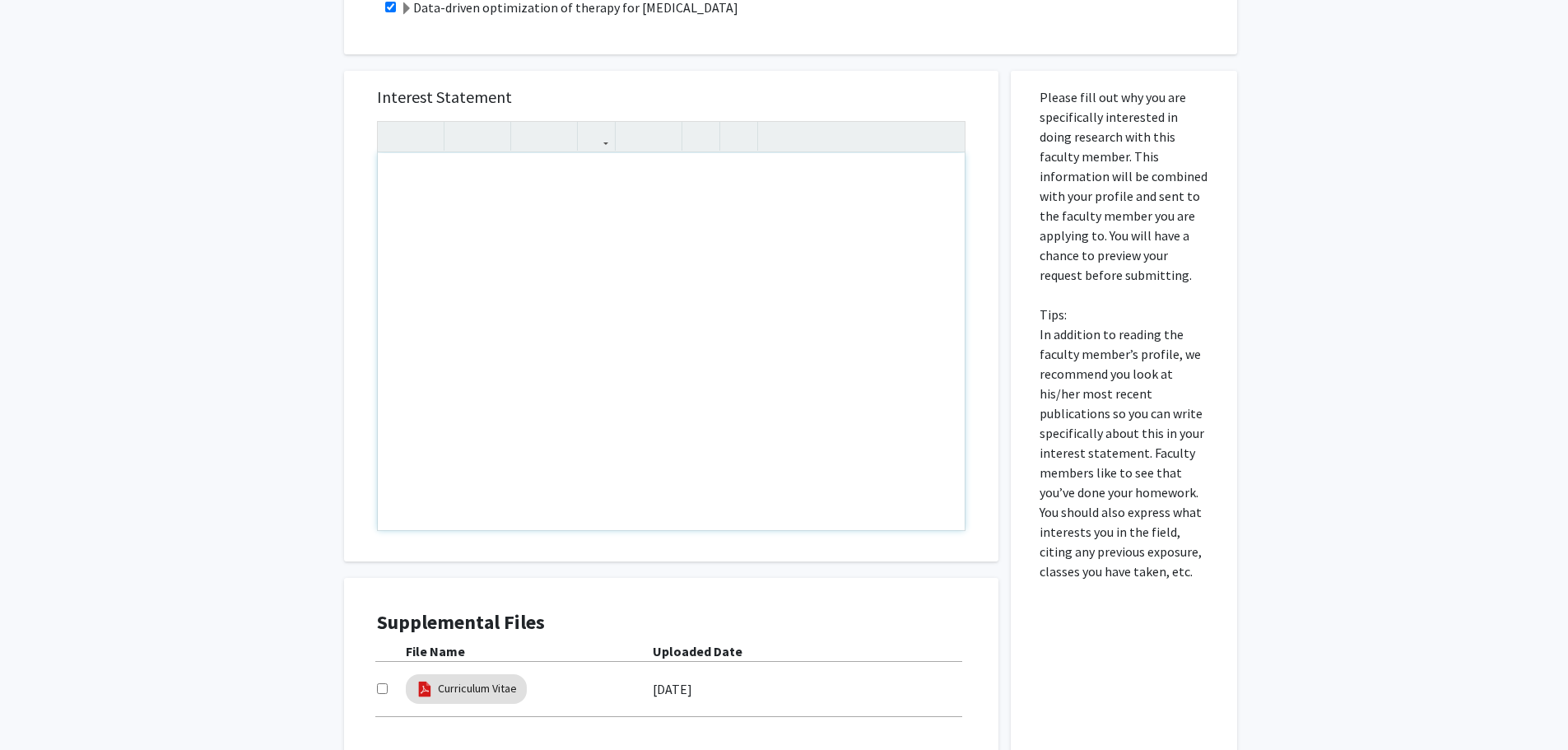
scroll to position [442, 0]
type textarea "Dear [PERSON_NAME],"
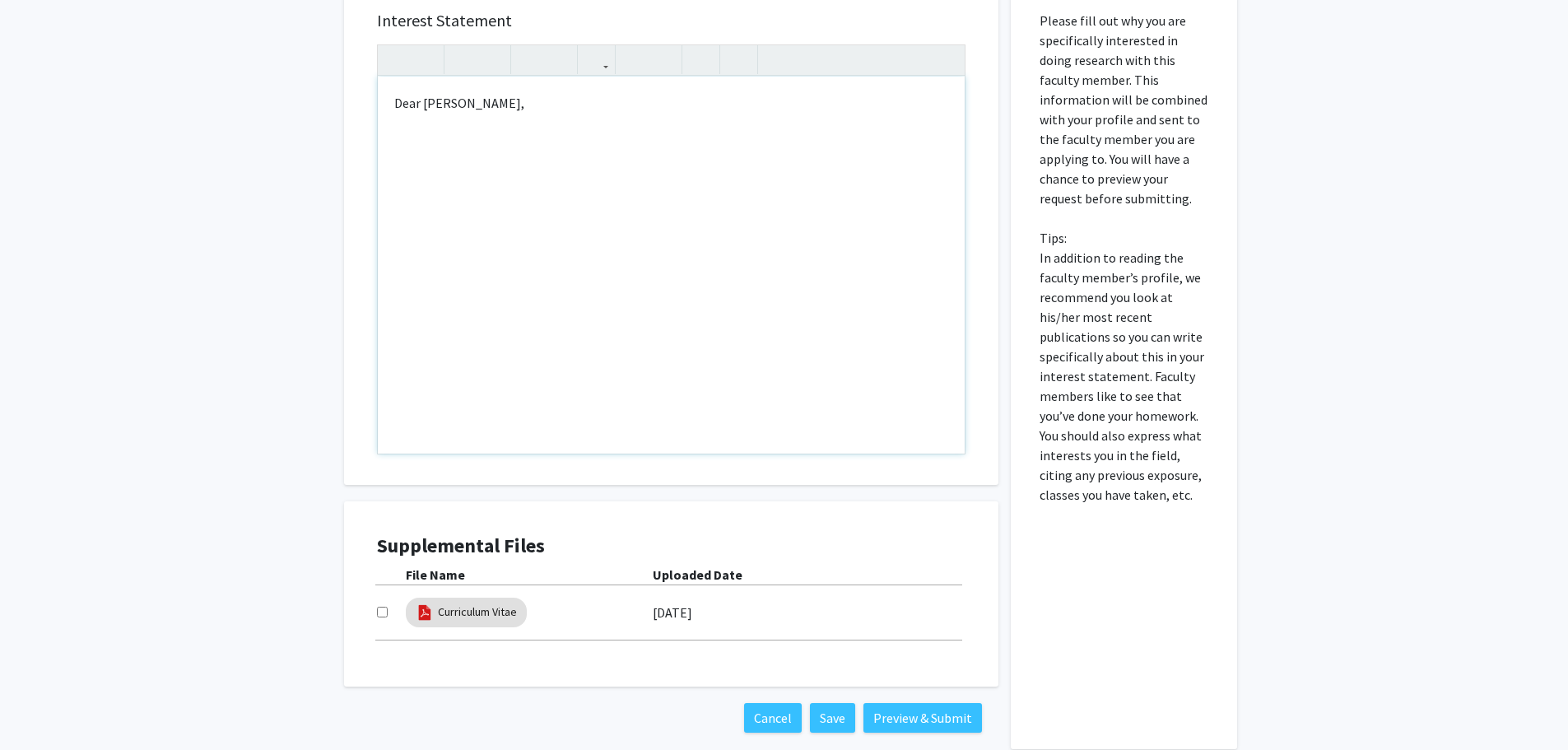
scroll to position [607, 0]
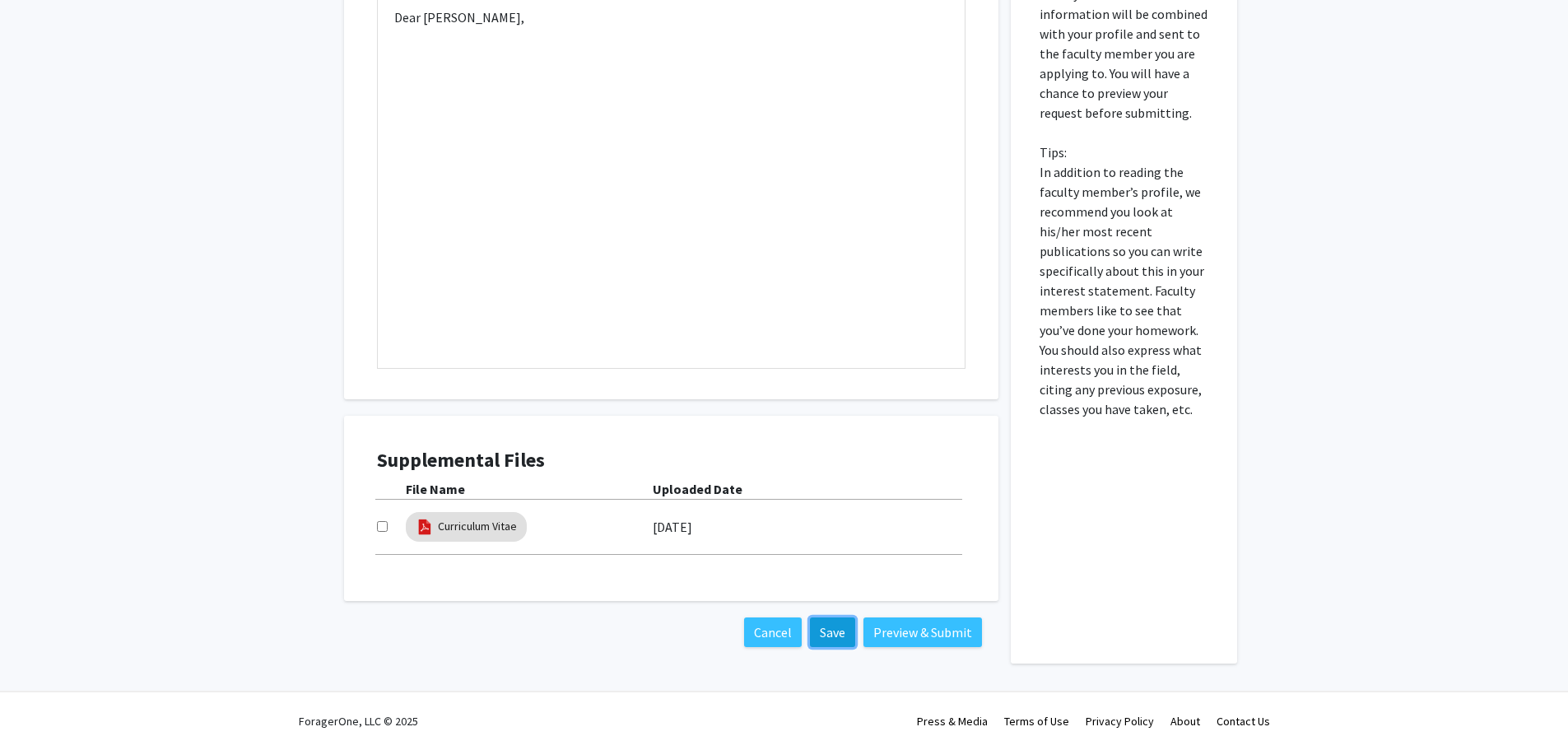
click at [841, 633] on button "Save" at bounding box center [833, 632] width 45 height 29
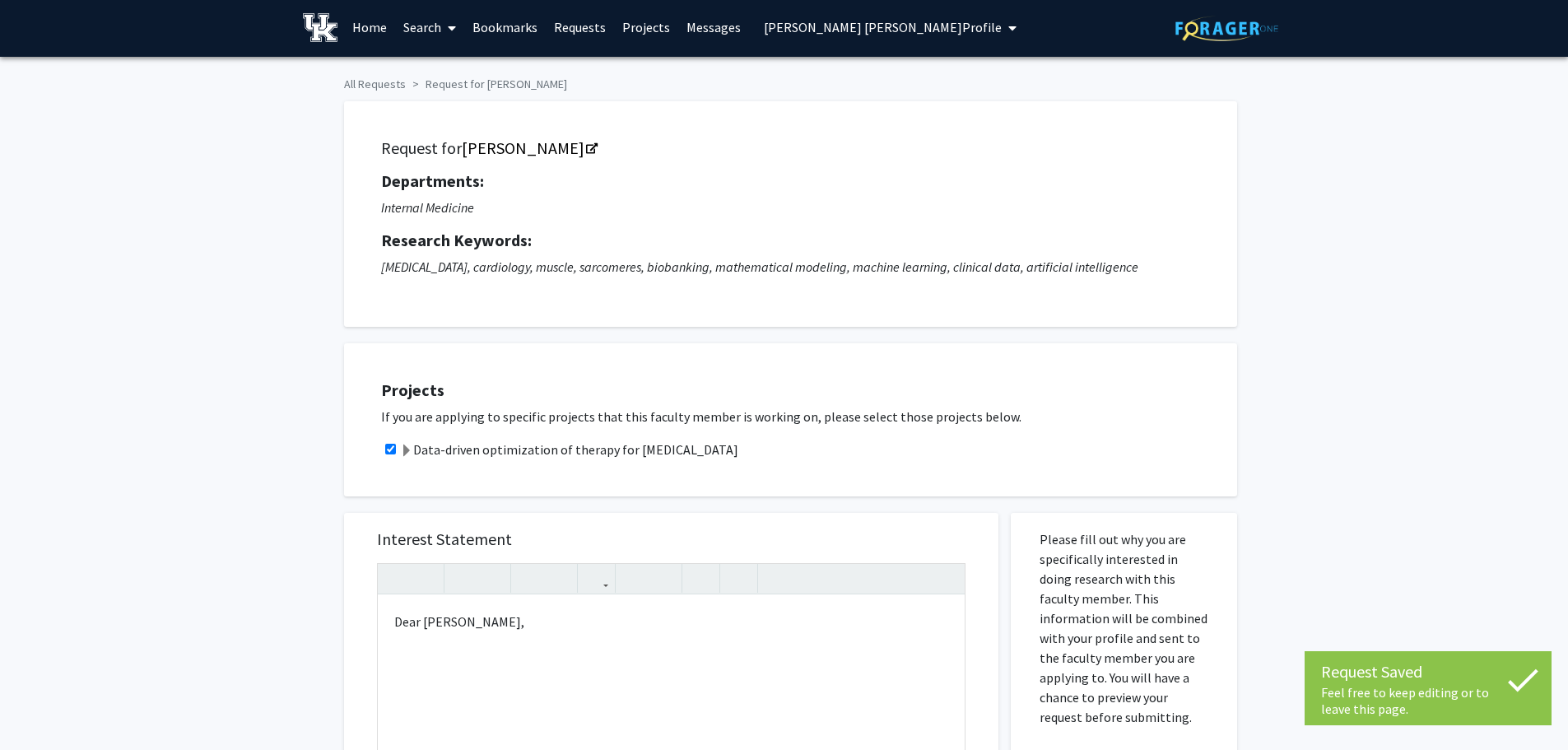
scroll to position [0, 0]
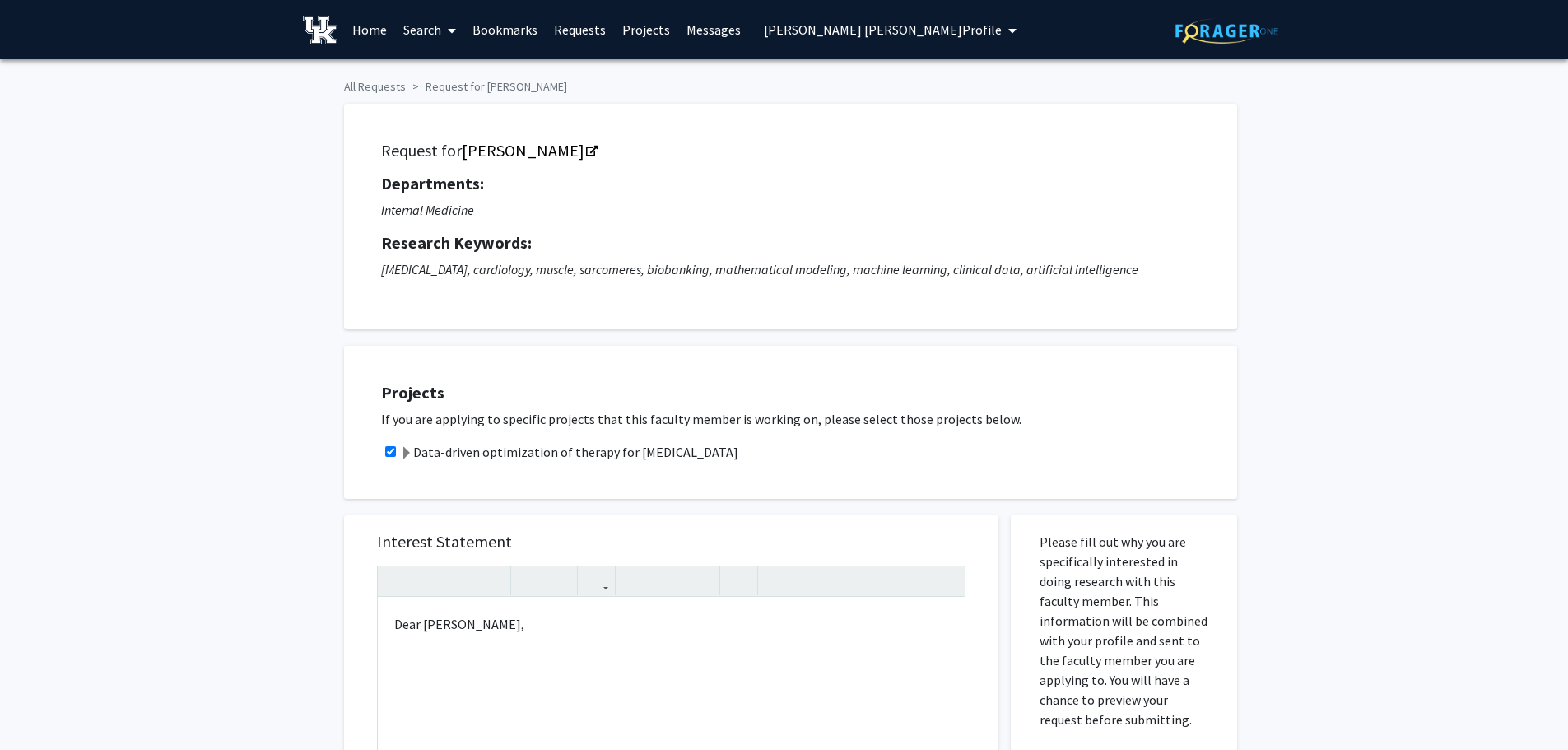
click at [577, 29] on link "Requests" at bounding box center [579, 29] width 69 height 58
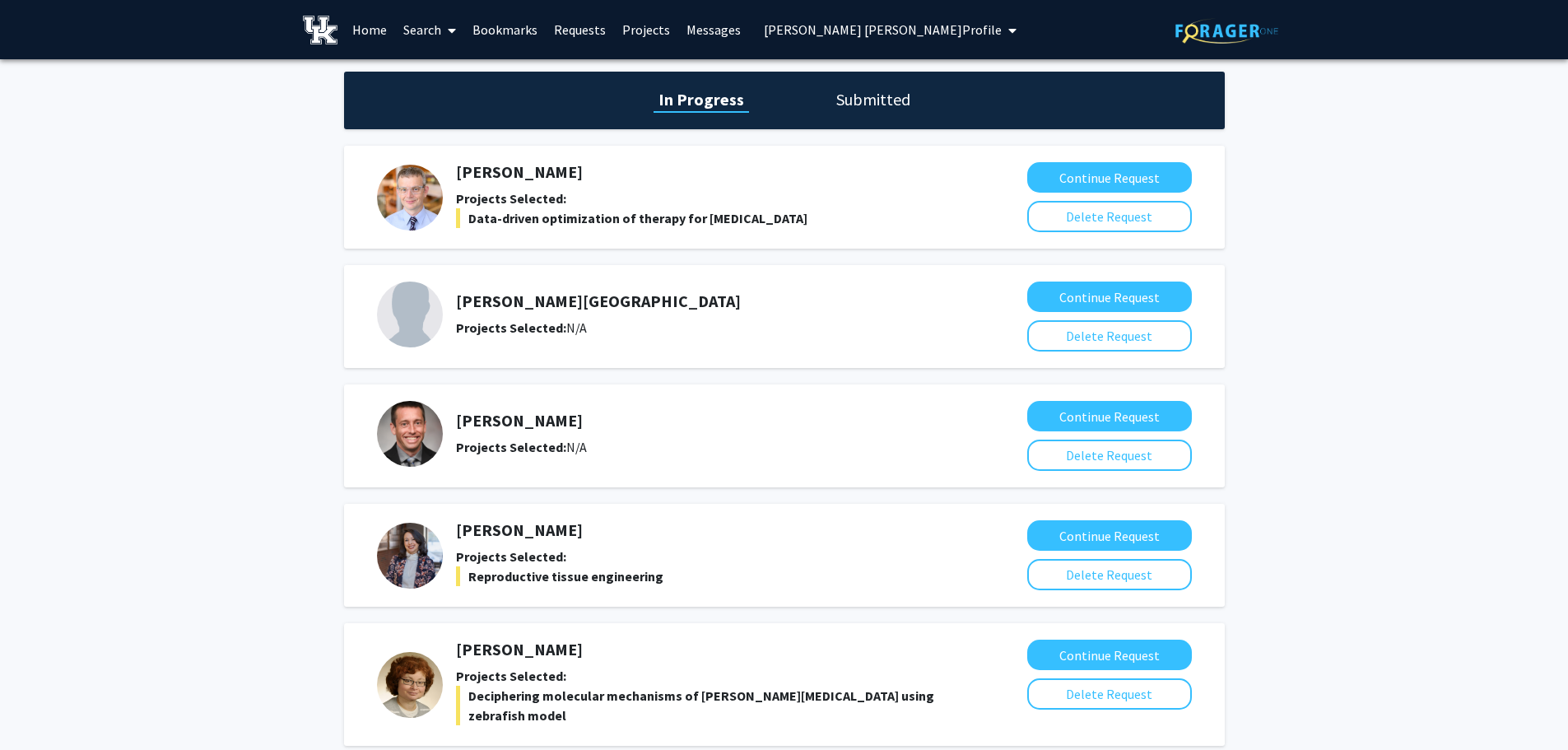
click at [876, 101] on h1 "Submitted" at bounding box center [874, 100] width 84 height 23
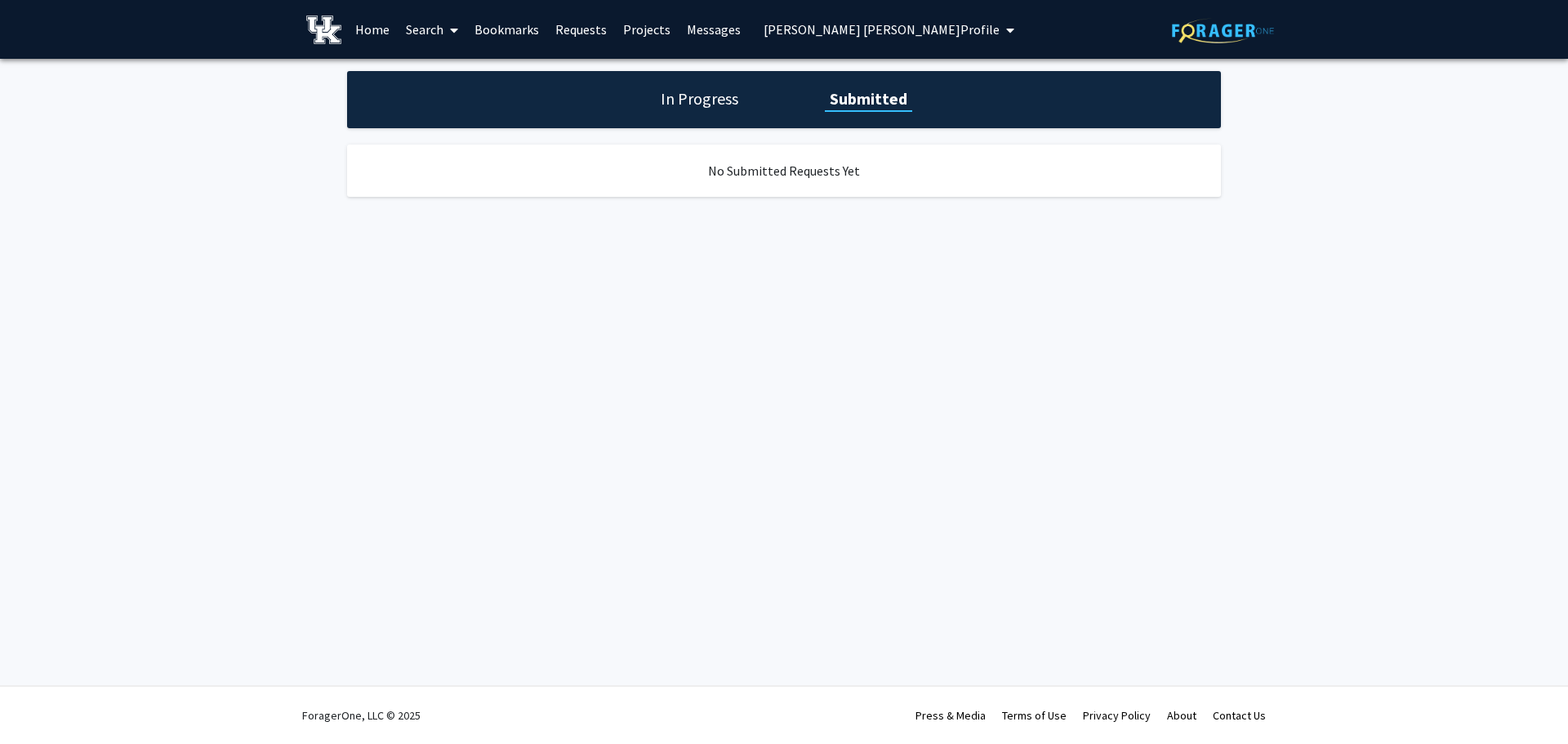
click at [677, 89] on h1 "In Progress" at bounding box center [700, 99] width 88 height 23
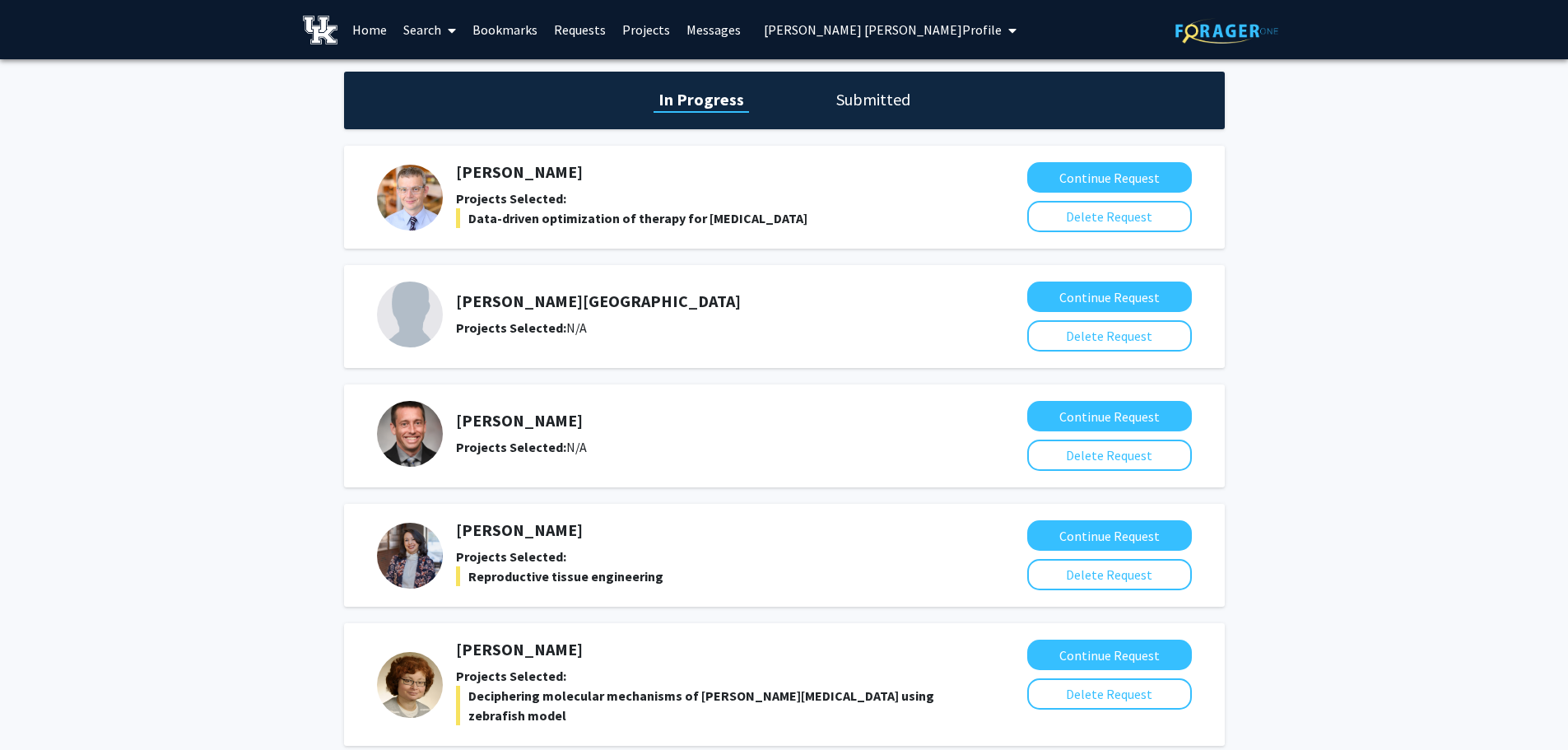
click at [450, 29] on icon at bounding box center [451, 30] width 8 height 13
click at [441, 73] on span "Faculty/Staff" at bounding box center [456, 75] width 121 height 33
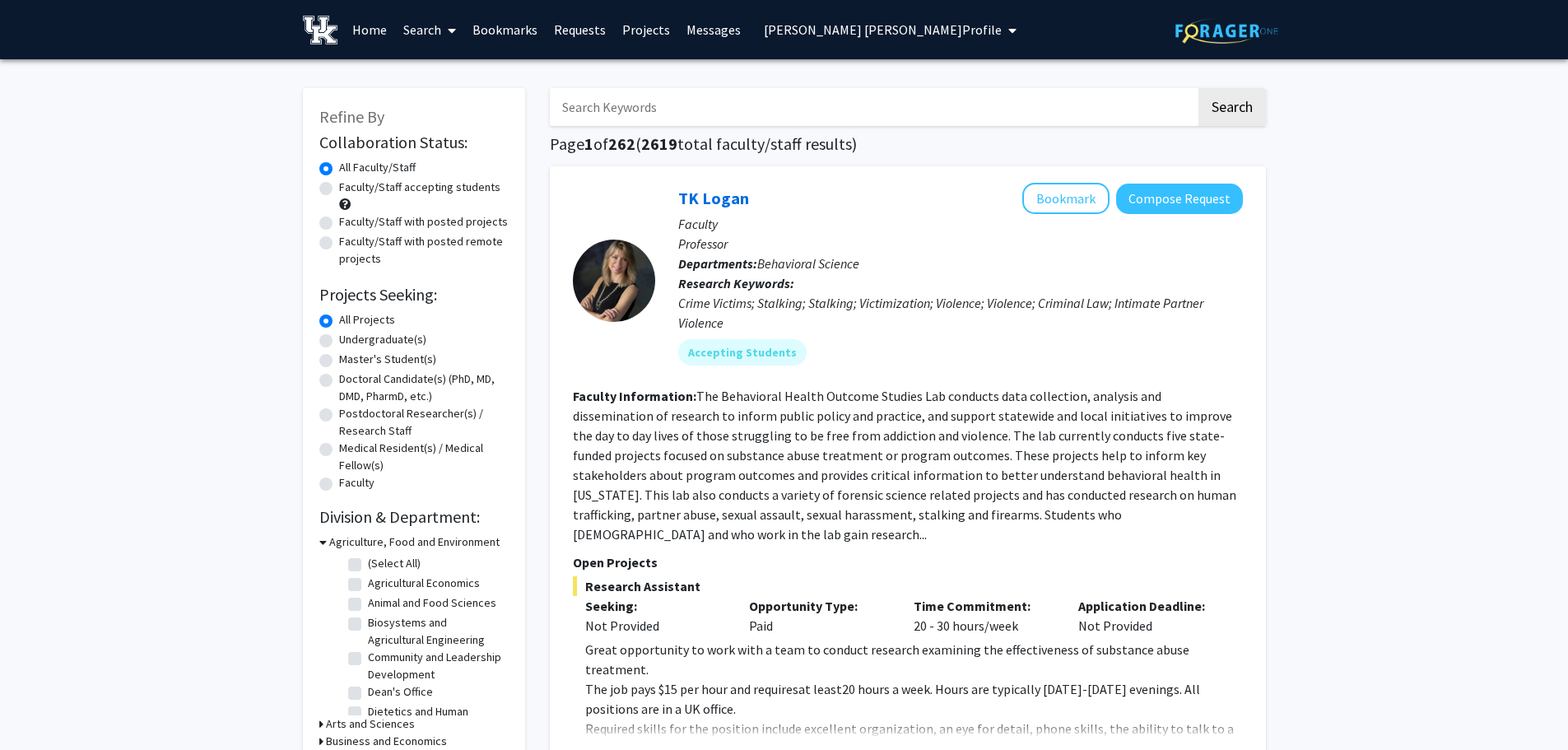
click at [339, 224] on label "Faculty/Staff with posted projects" at bounding box center [423, 221] width 168 height 17
click at [339, 224] on input "Faculty/Staff with posted projects" at bounding box center [344, 218] width 11 height 11
radio input "true"
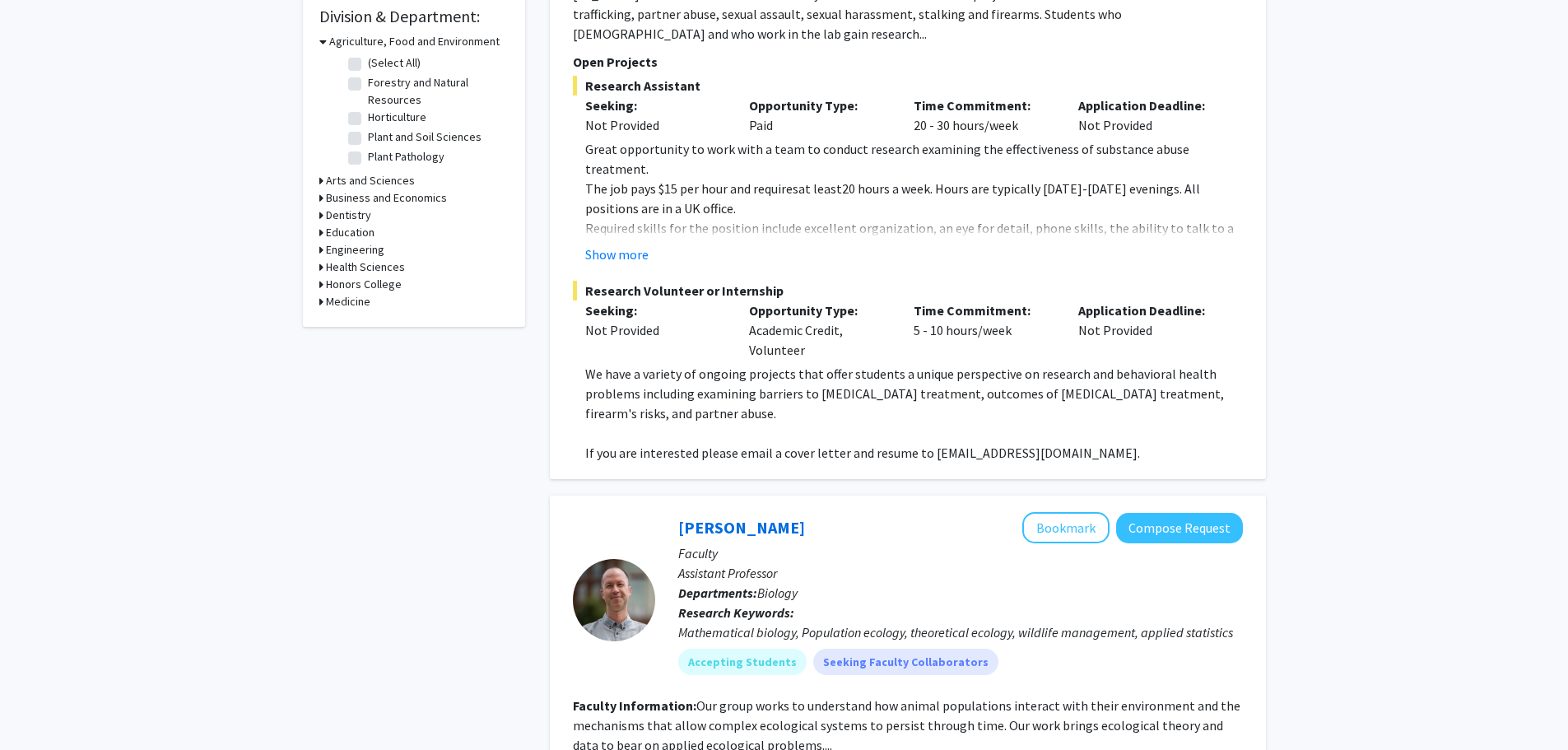
scroll to position [659, 0]
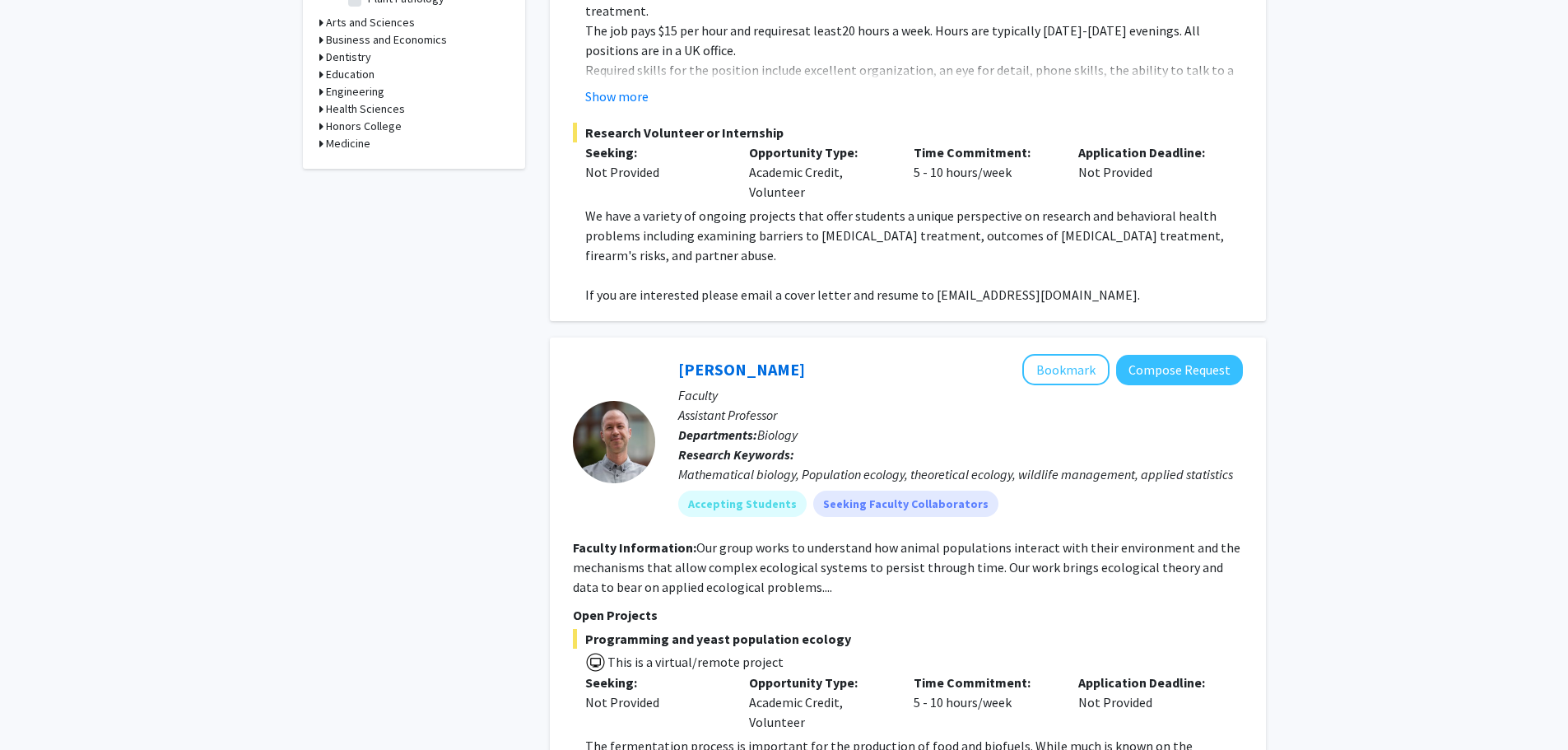
click at [321, 144] on icon at bounding box center [321, 143] width 4 height 17
drag, startPoint x: 359, startPoint y: 167, endPoint x: 371, endPoint y: 185, distance: 21.6
click at [368, 167] on label "(Select All)" at bounding box center [394, 164] width 53 height 17
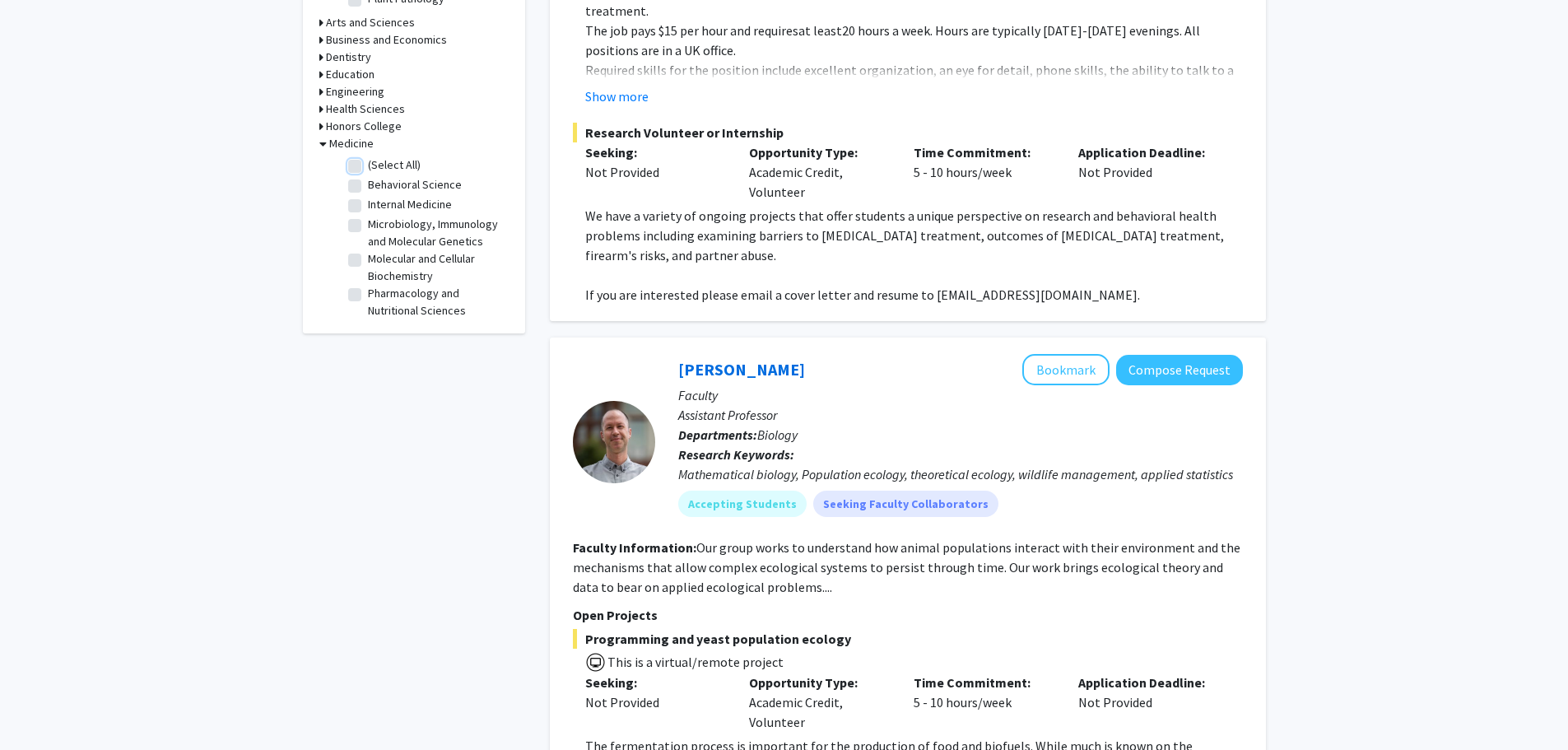
click at [368, 167] on input "(Select All)" at bounding box center [374, 161] width 11 height 11
checkbox input "true"
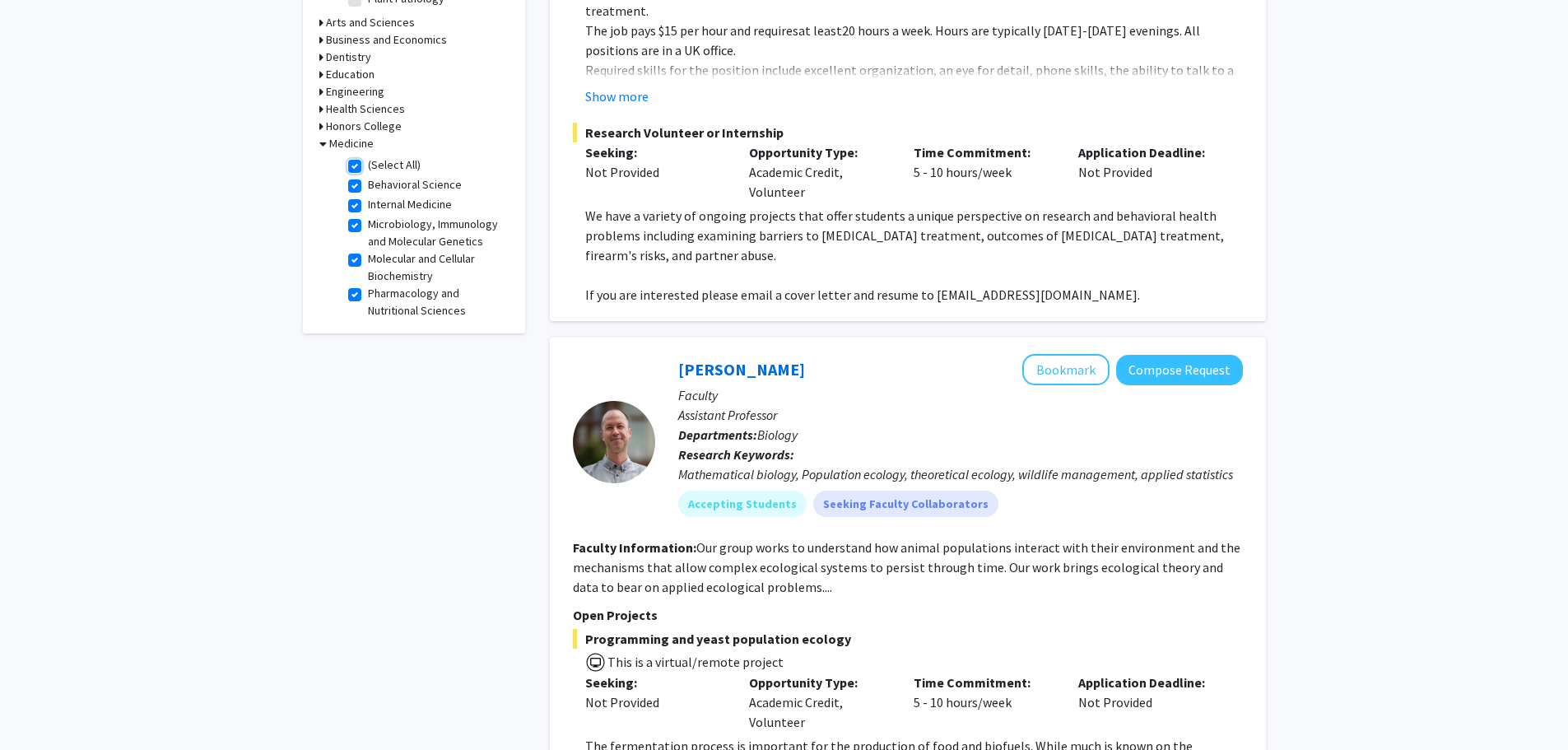
checkbox input "true"
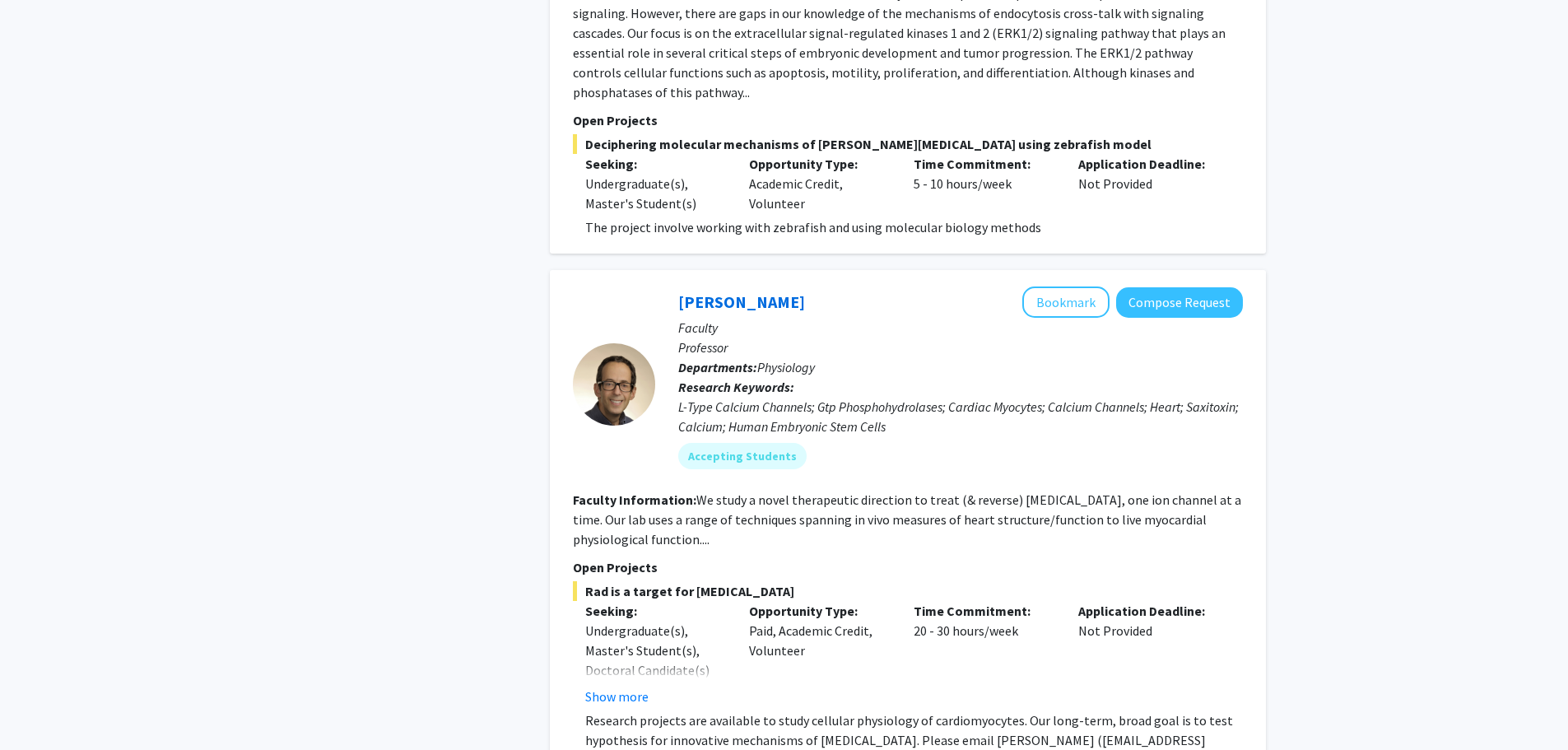
scroll to position [2306, 0]
click at [1071, 285] on button "Bookmark" at bounding box center [1066, 301] width 87 height 31
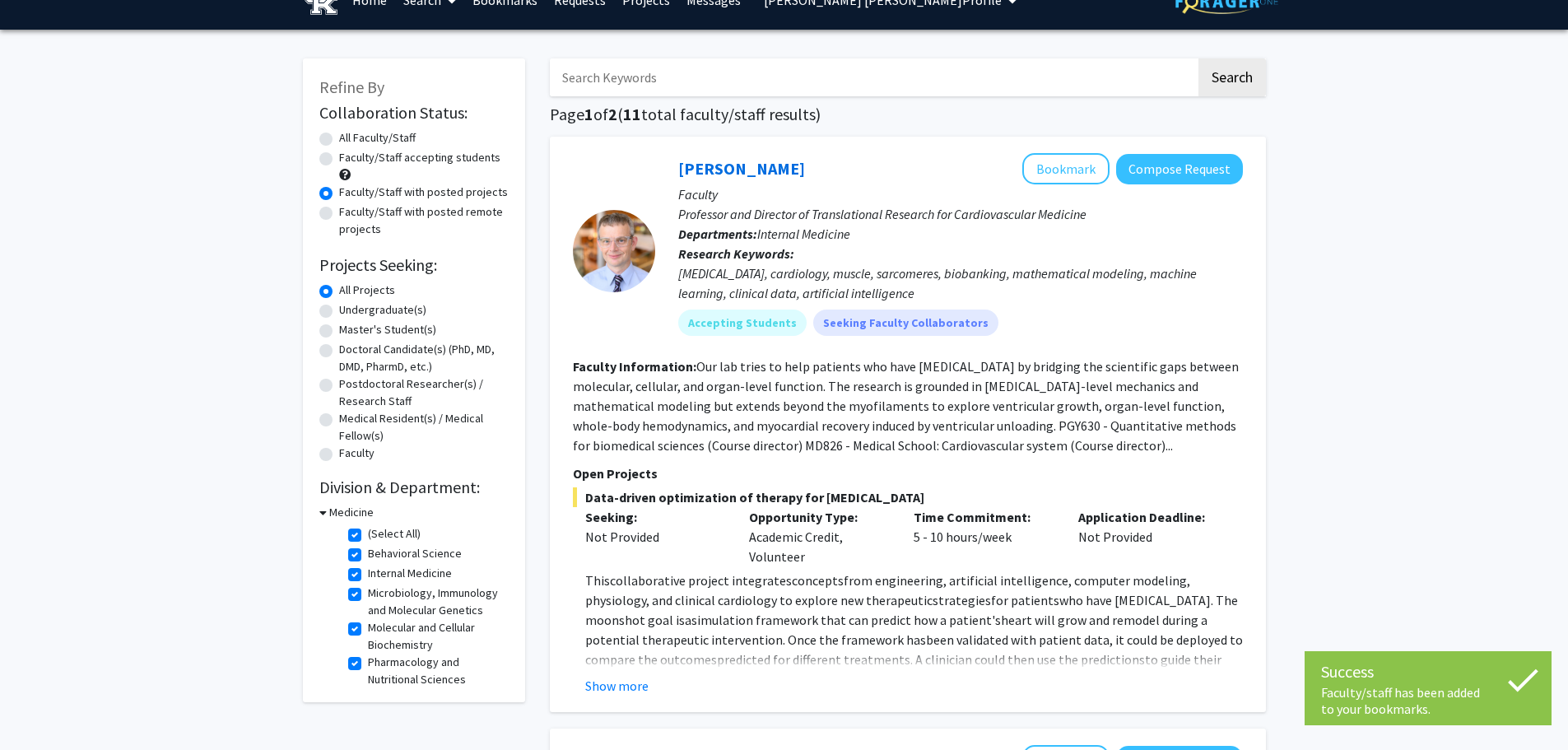
scroll to position [0, 0]
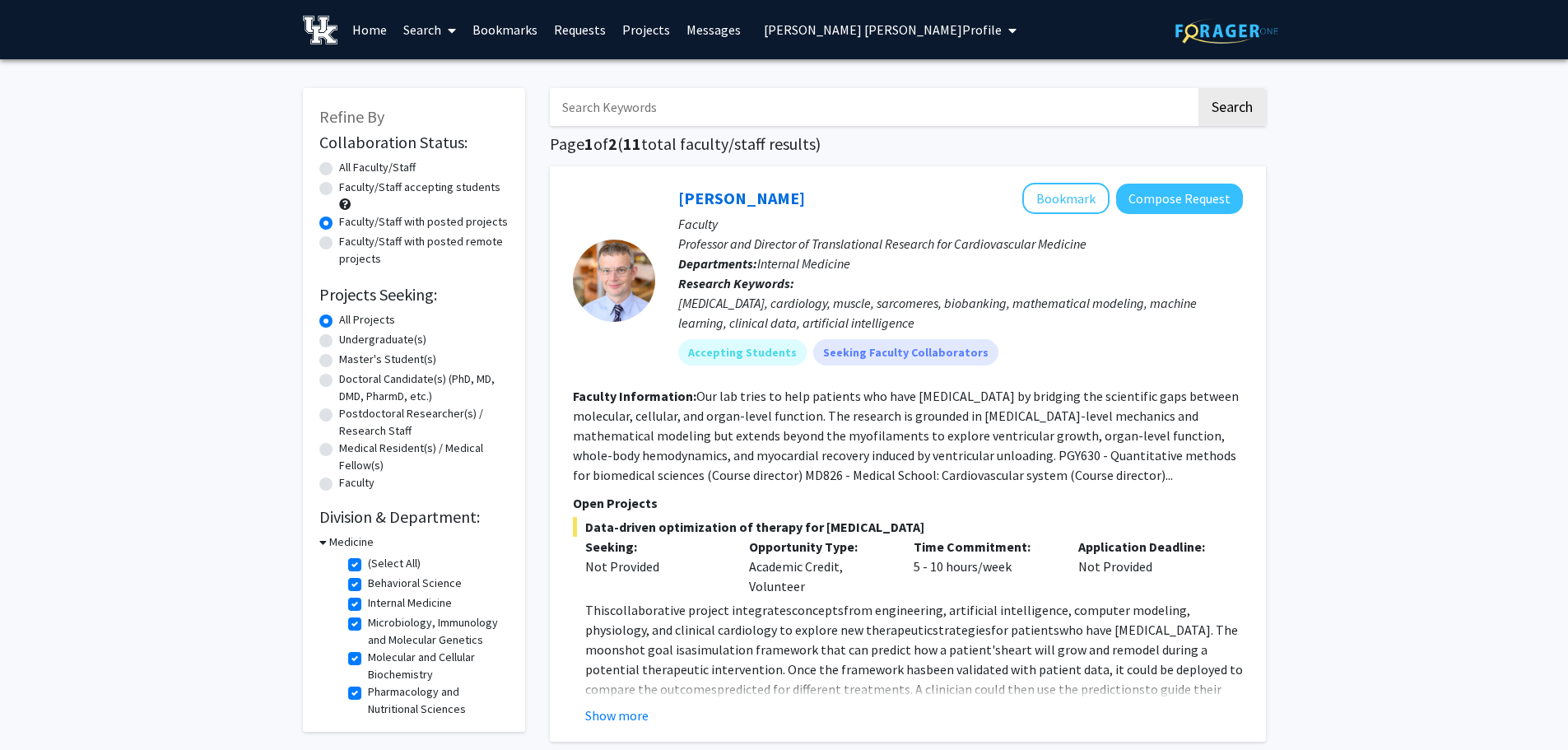
click at [518, 29] on link "Bookmarks" at bounding box center [505, 29] width 81 height 58
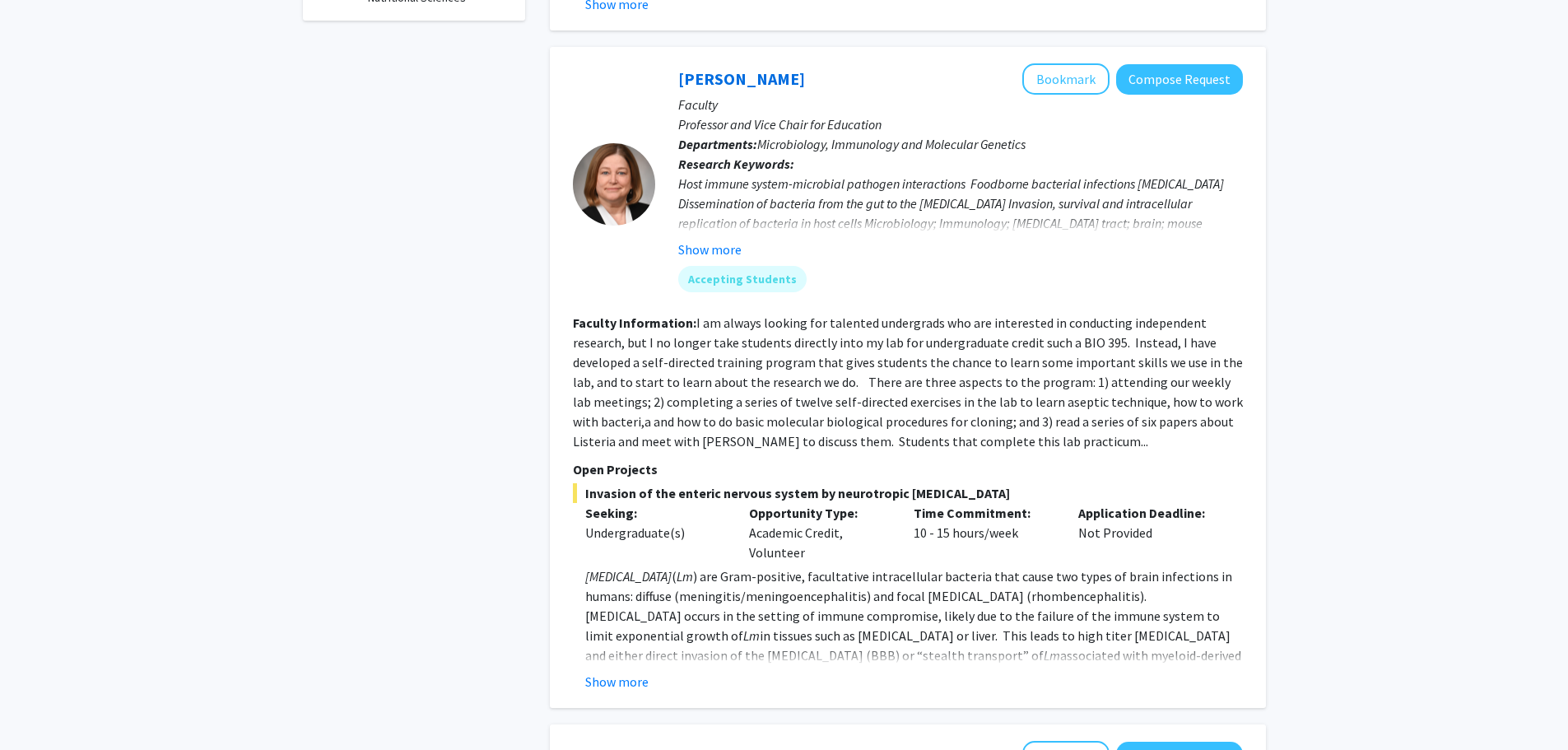
scroll to position [741, 0]
